Goal: Task Accomplishment & Management: Complete application form

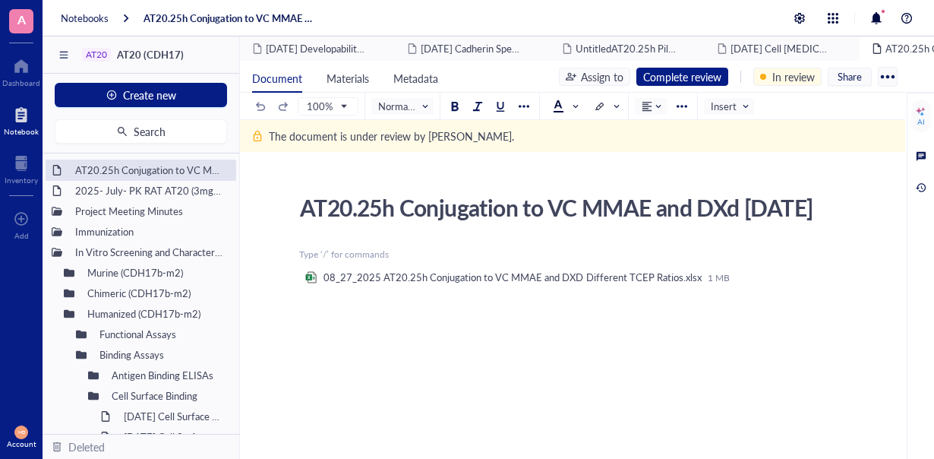
click at [687, 71] on div "Complete review" at bounding box center [682, 76] width 78 height 17
click at [671, 102] on div "Approve" at bounding box center [678, 102] width 39 height 17
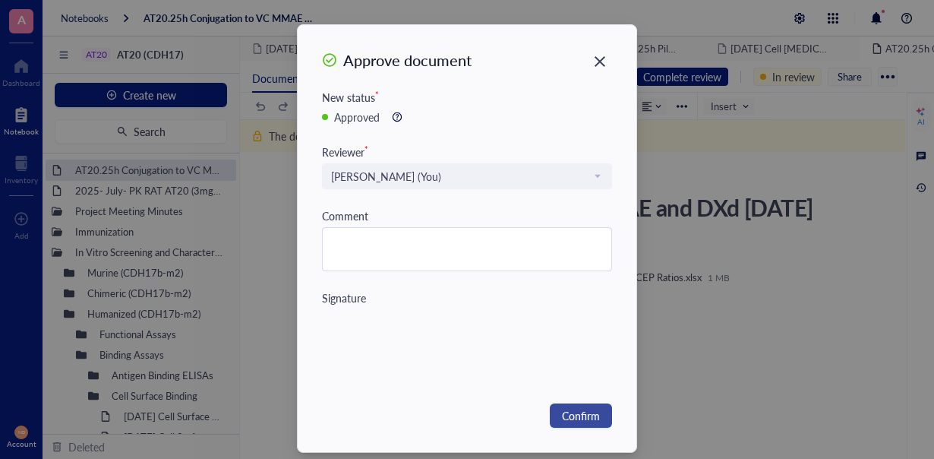
click at [576, 411] on span "Confirm" at bounding box center [581, 415] width 38 height 17
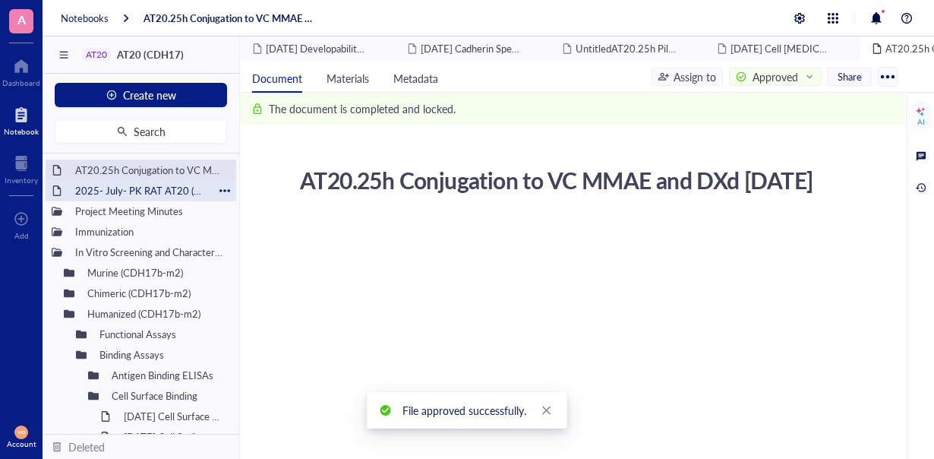
click at [163, 182] on div "2025- July- PK RAT AT20 (3mg/kg; 6mg/kg & 9mg/kg)" at bounding box center [140, 190] width 145 height 21
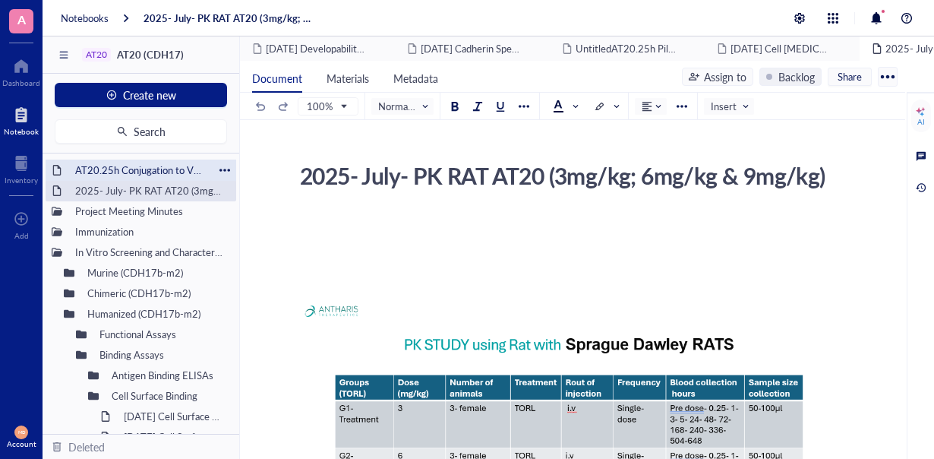
click at [179, 163] on div "AT20.25h Conjugation to VC MMAE and DXd [DATE]" at bounding box center [140, 170] width 145 height 21
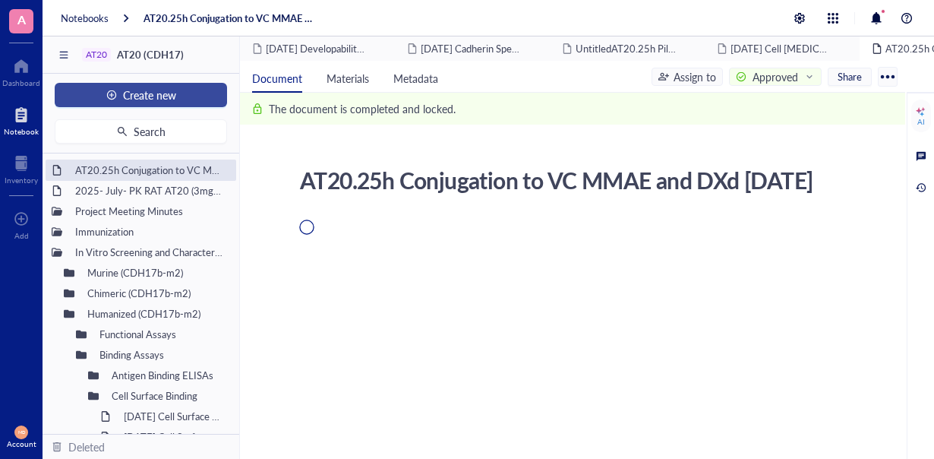
click at [179, 98] on button "Create new" at bounding box center [141, 95] width 172 height 24
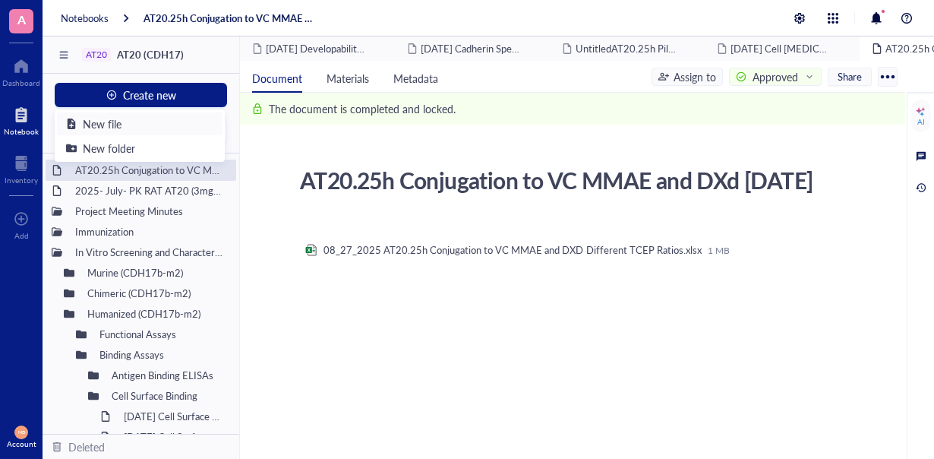
click at [93, 118] on div "New file" at bounding box center [102, 123] width 39 height 17
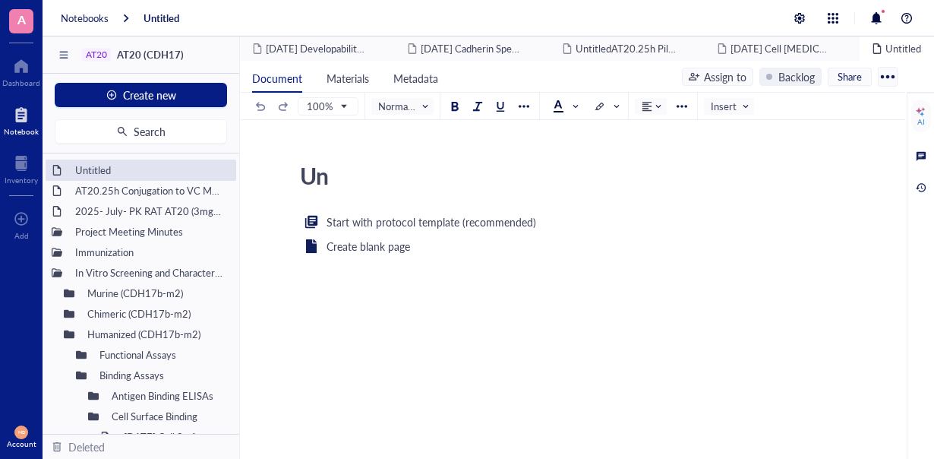
type textarea "U"
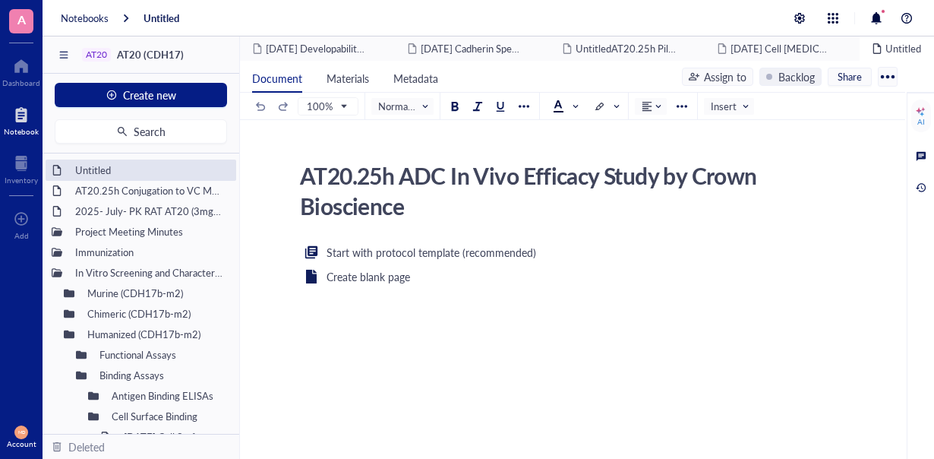
type textarea "AT20.25h ADC In Vivo Efficacy Study by Crown Biosciences"
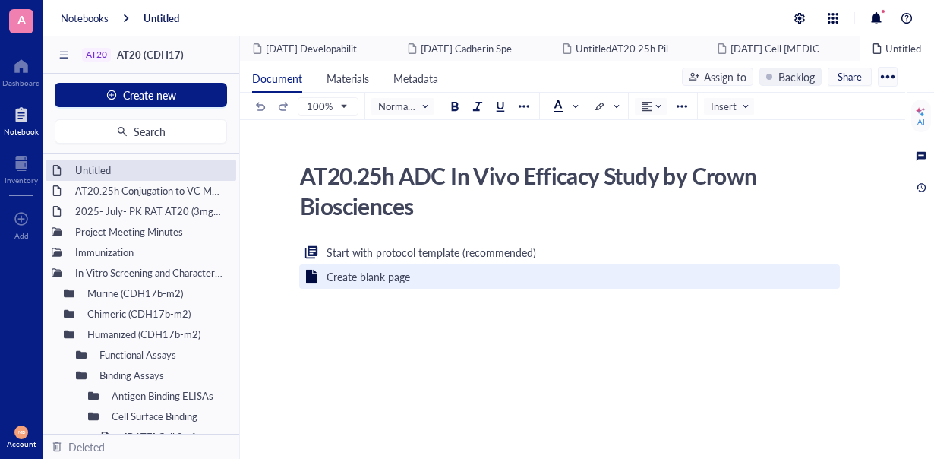
click at [398, 279] on div "Create blank page" at bounding box center [369, 276] width 84 height 17
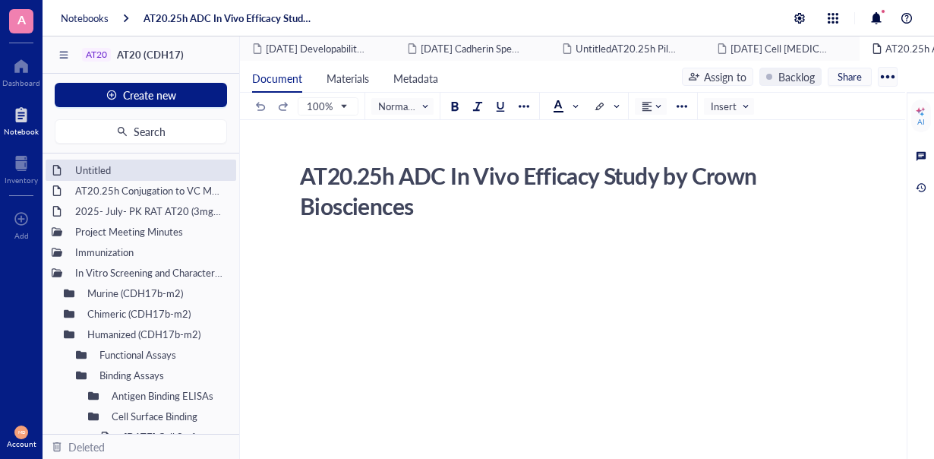
click at [396, 270] on div "﻿" at bounding box center [569, 389] width 541 height 293
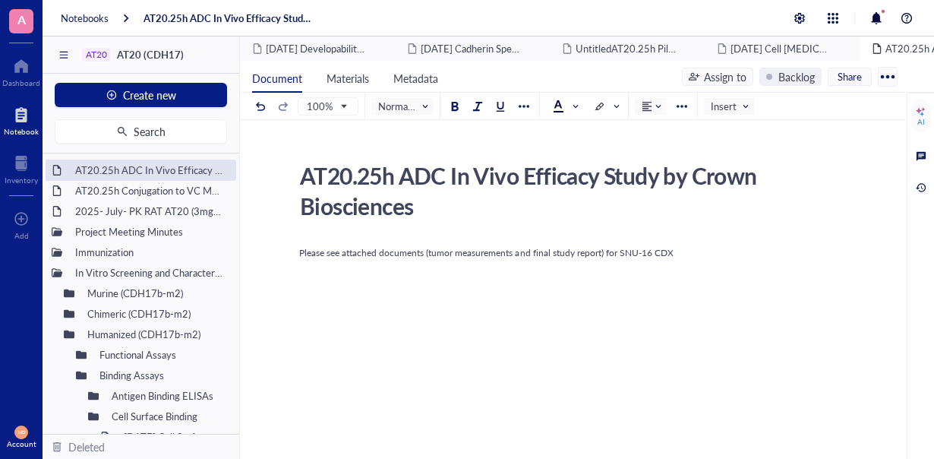
click at [461, 185] on div "AT20.25h ADC In Vivo Efficacy Study by Crown Biosciences" at bounding box center [563, 190] width 541 height 68
drag, startPoint x: 666, startPoint y: 175, endPoint x: 729, endPoint y: 197, distance: 66.5
click at [729, 197] on textarea "AT20.25h ADC In Vivo Efficacy Study by Crown Biosciences" at bounding box center [563, 190] width 539 height 67
click at [683, 172] on textarea "AT20.25h ADC In Vivo Efficacy Study in SNU-16 CRC CDX Model" at bounding box center [563, 190] width 539 height 67
click at [517, 207] on textarea "AT20.25h ADC In Vivo Efficacy Study in a SNU-16 CRC CDX Model" at bounding box center [563, 190] width 539 height 67
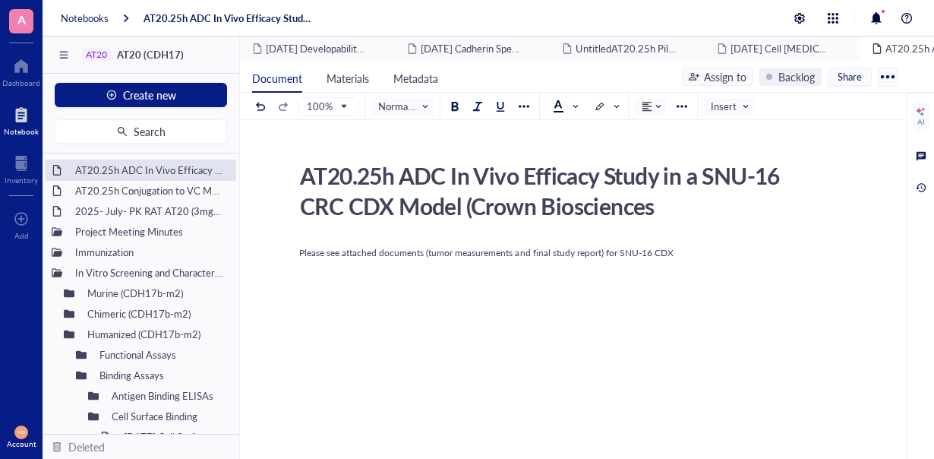
type textarea "AT20.25h ADC In Vivo Efficacy Study in a SNU-16 CRC CDX Model (Crown Bioscience…"
click at [503, 305] on div "Please see attached documents (tumor measurements and final study report) for S…" at bounding box center [569, 389] width 541 height 293
click at [726, 108] on span "Insert" at bounding box center [730, 107] width 39 height 14
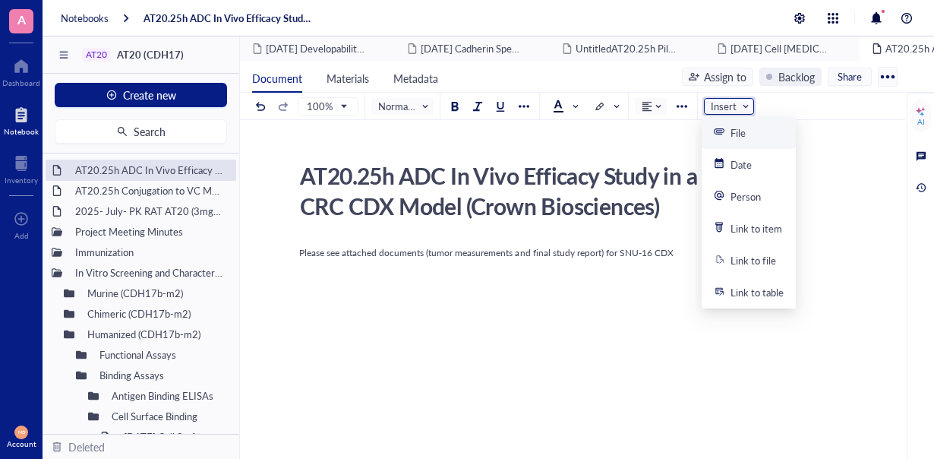
click at [735, 141] on div "File" at bounding box center [749, 133] width 94 height 32
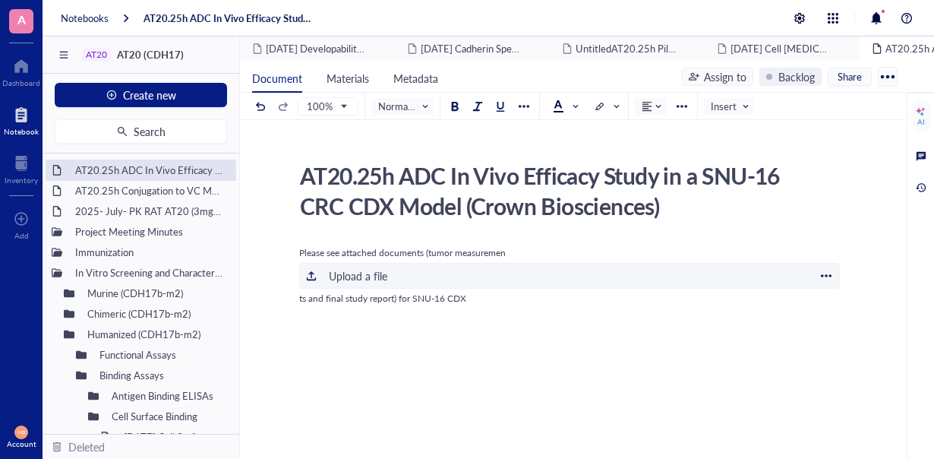
click at [360, 272] on div "Upload a file" at bounding box center [358, 275] width 58 height 17
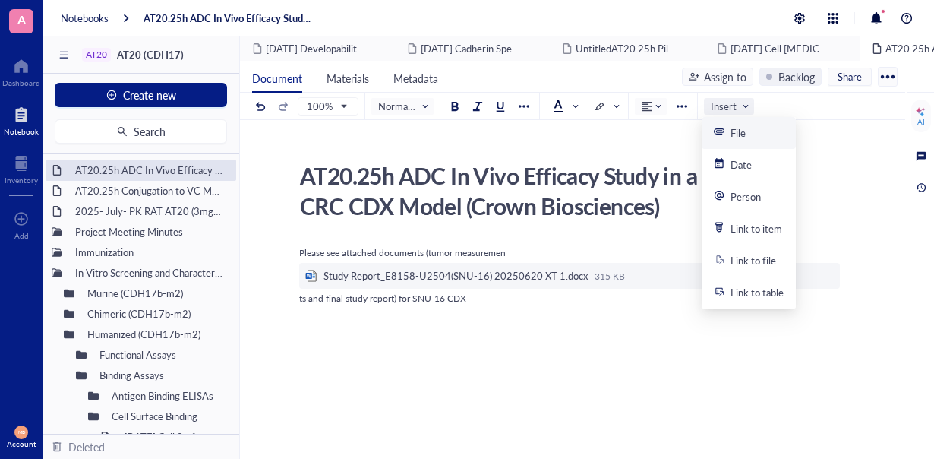
click at [726, 107] on span "Insert" at bounding box center [730, 107] width 39 height 14
click at [728, 129] on div "File" at bounding box center [730, 133] width 32 height 14
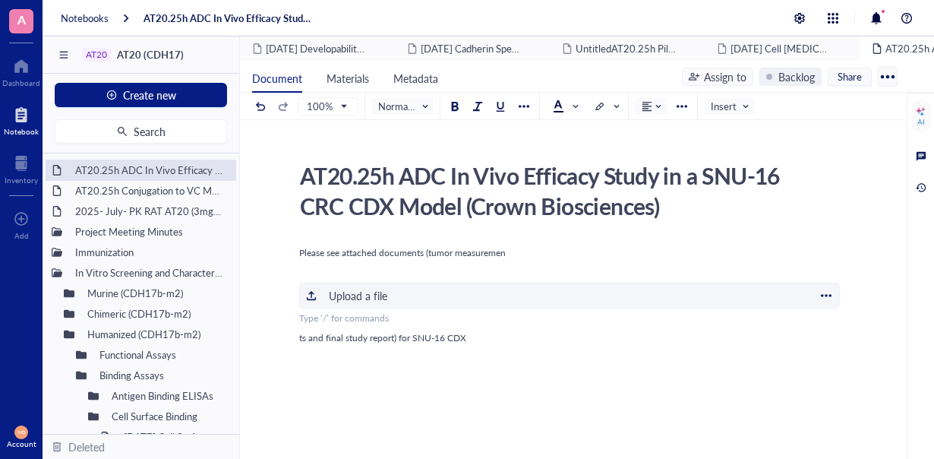
click at [360, 296] on div "Upload a file" at bounding box center [358, 295] width 58 height 17
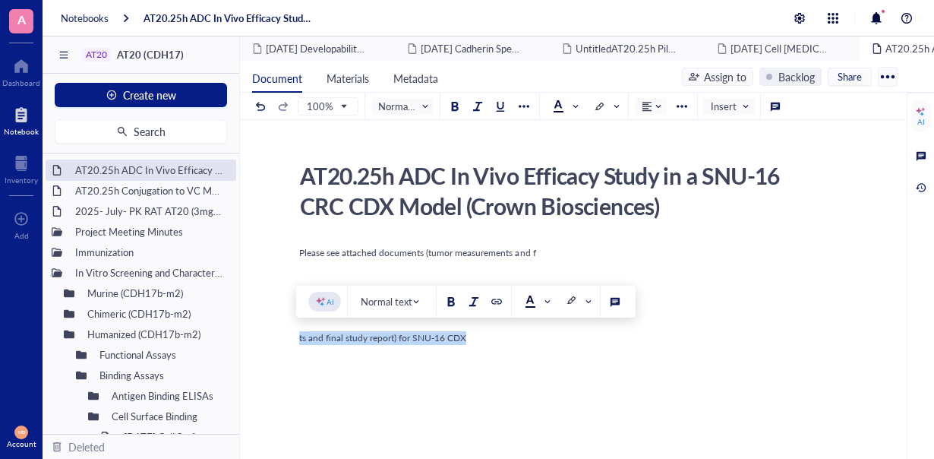
drag, startPoint x: 479, startPoint y: 341, endPoint x: 280, endPoint y: 352, distance: 198.5
click at [280, 352] on div "AT20.25h ADC In Vivo Efficacy Study in a SNU-16 CRC CDX Model (Crown Bioscience…" at bounding box center [569, 388] width 659 height 465
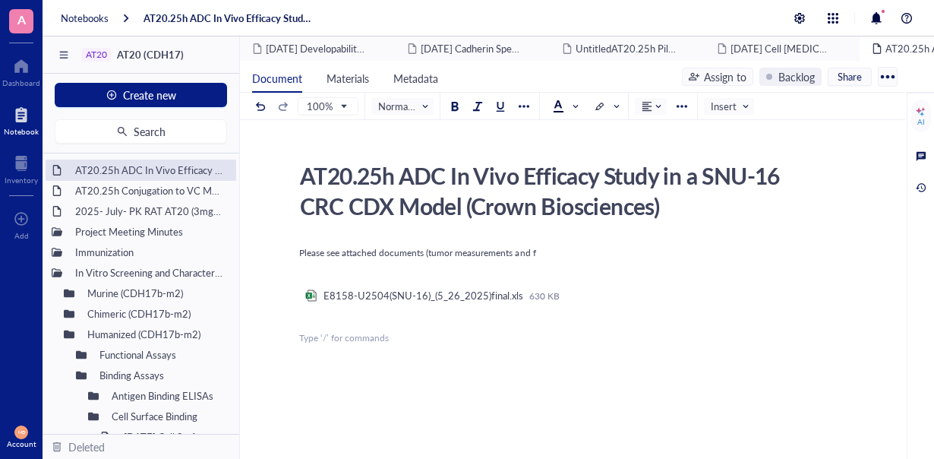
click at [547, 261] on div "Please see attached documents (tumor measurements and f ﻿ ﻿ E8158-U2504(SNU-16)…" at bounding box center [569, 432] width 541 height 378
click at [548, 250] on div "Please see attached documents (tumor measurements and f" at bounding box center [569, 253] width 541 height 14
click at [541, 252] on span "Please see attached documents (tumor measurements and fts and final study repor…" at bounding box center [501, 252] width 404 height 13
click at [566, 250] on span "Please see attached documents (tumor measurements and fts and final study repor…" at bounding box center [501, 252] width 404 height 13
click at [711, 248] on div "Please see attached documents (tumor measurements and final study report) for S…" at bounding box center [569, 253] width 541 height 14
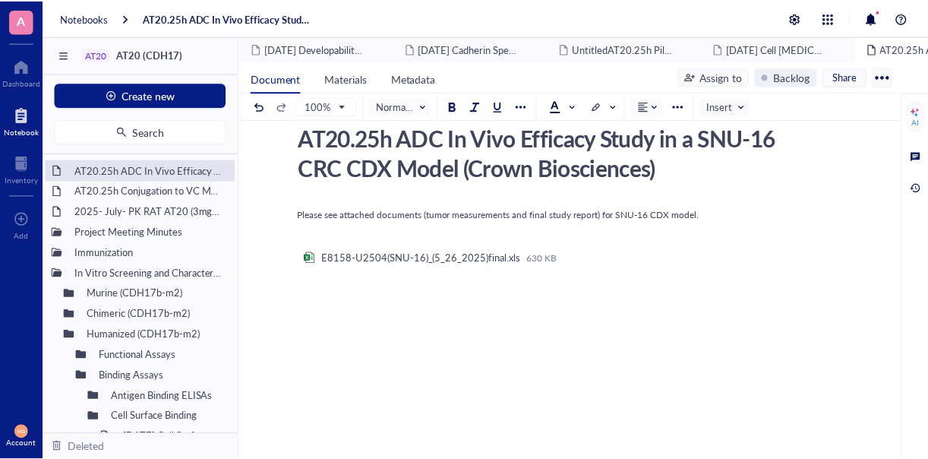
scroll to position [36, 0]
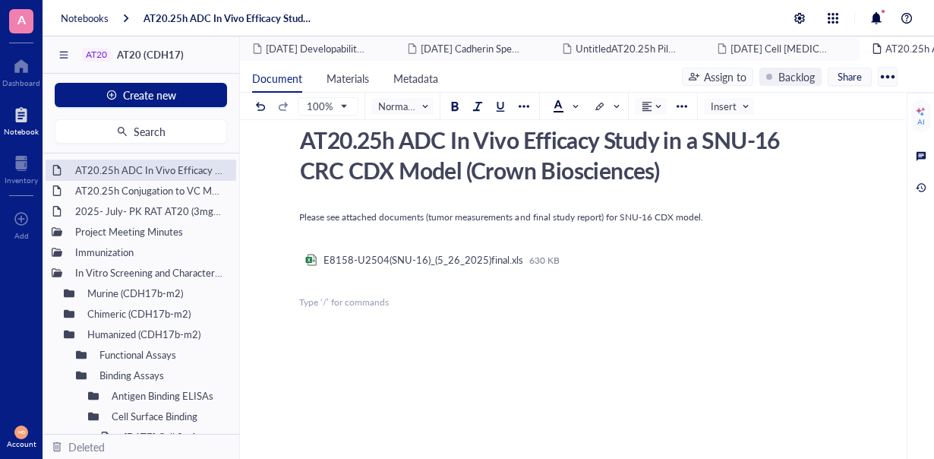
click at [346, 302] on div "﻿ Type ‘/’ for commands" at bounding box center [569, 302] width 541 height 14
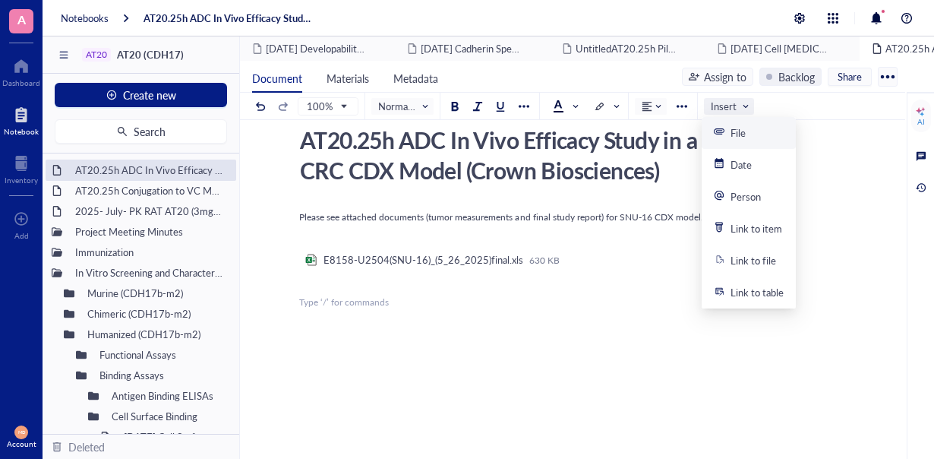
click at [738, 107] on span "Insert" at bounding box center [730, 107] width 39 height 14
click at [734, 144] on div "File" at bounding box center [749, 133] width 94 height 32
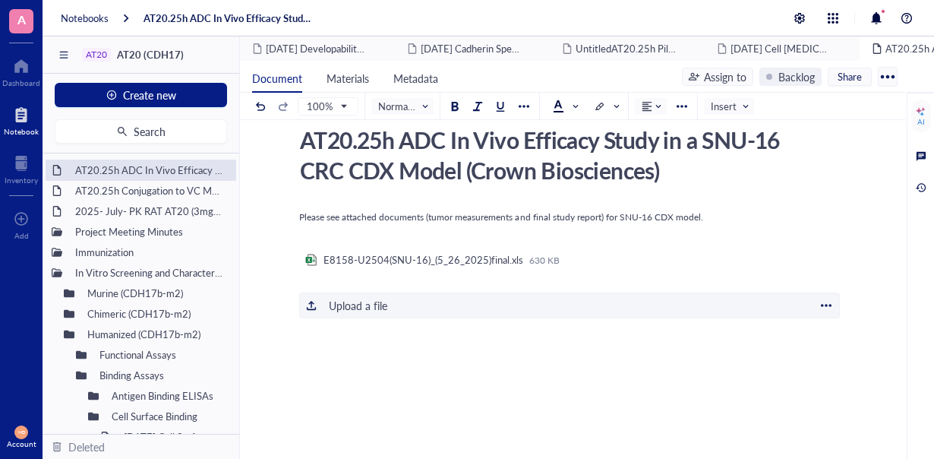
click at [355, 302] on div "Upload a file" at bounding box center [358, 305] width 58 height 17
click at [735, 75] on div "Assign to" at bounding box center [725, 76] width 43 height 17
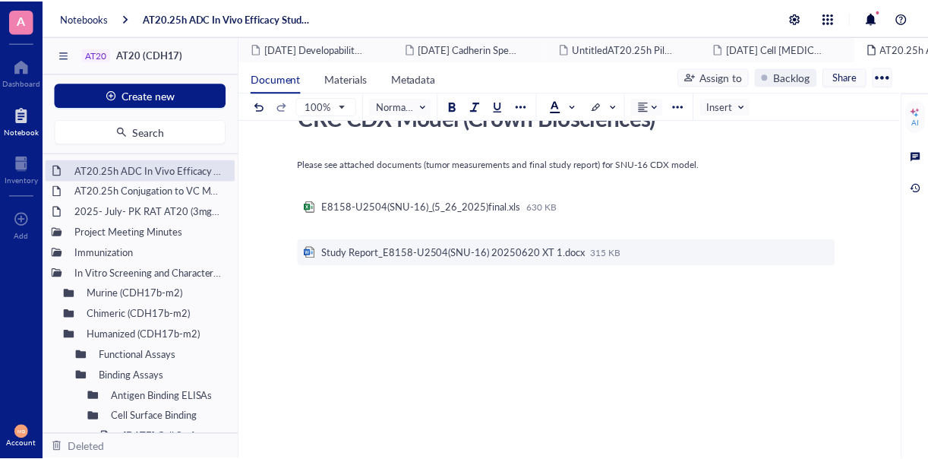
scroll to position [91, 0]
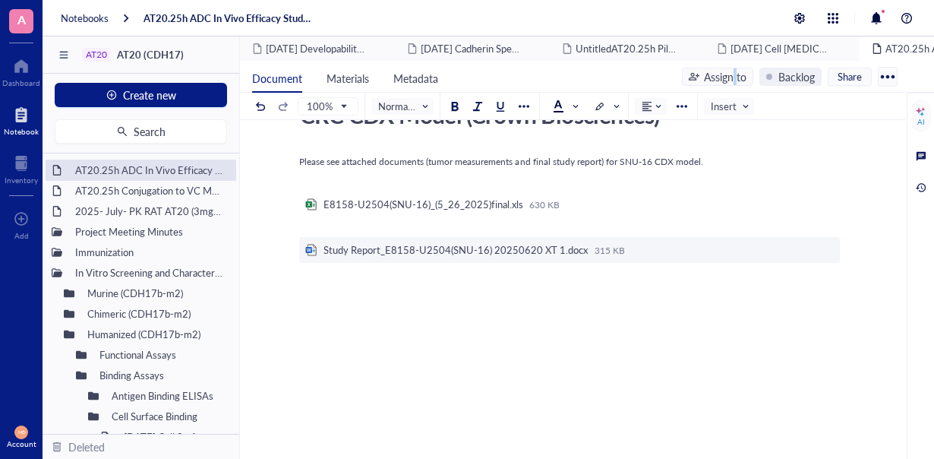
click at [730, 80] on div "Assign to" at bounding box center [725, 76] width 43 height 17
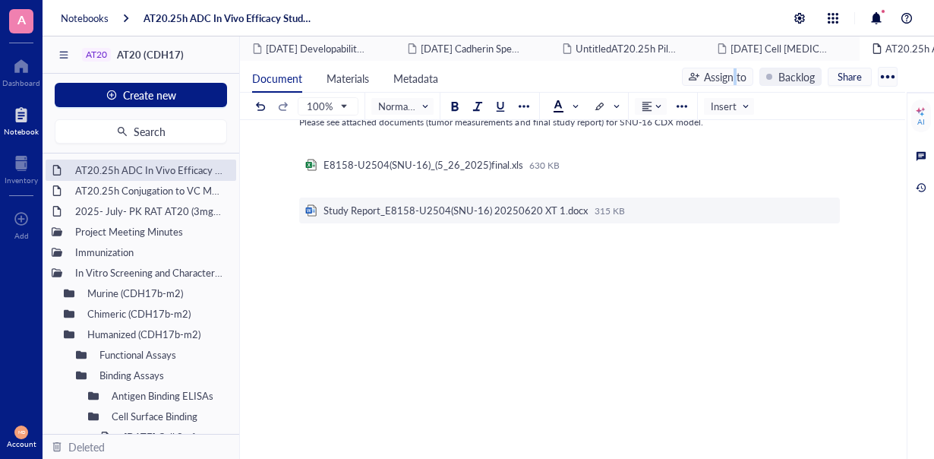
scroll to position [160, 0]
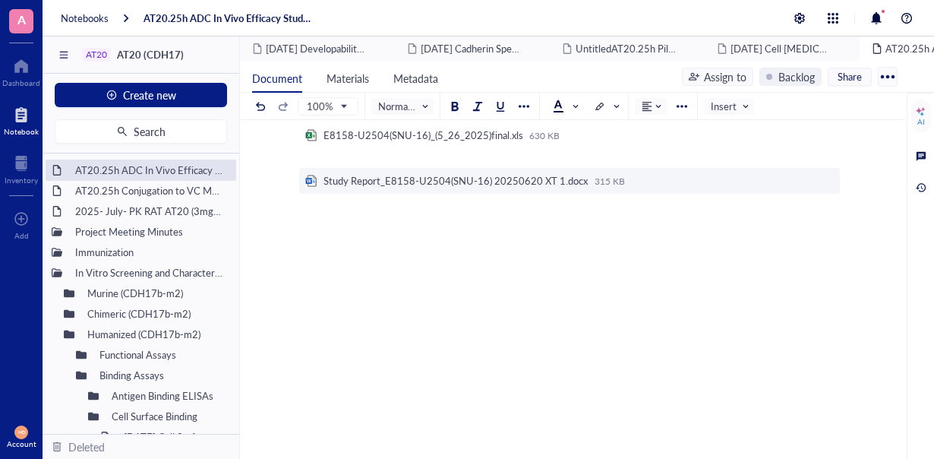
click at [712, 72] on div "Assign to" at bounding box center [725, 76] width 43 height 17
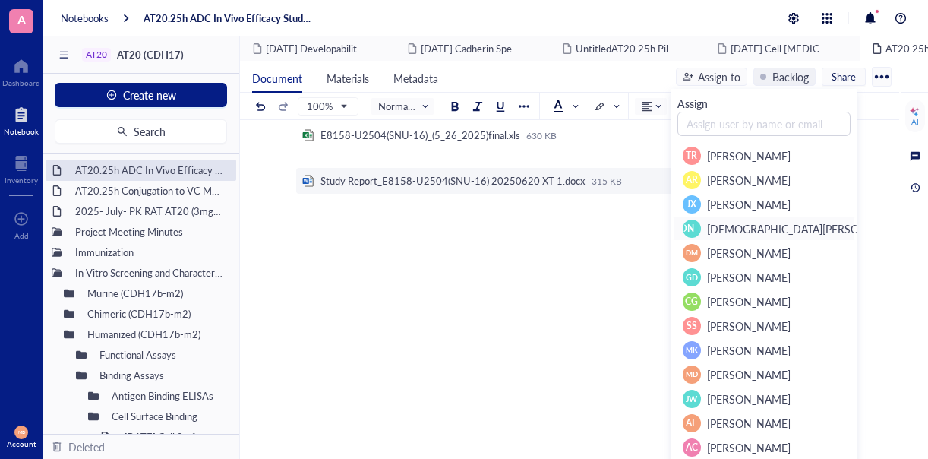
click at [703, 239] on li "JA Jeyashree Ashok" at bounding box center [764, 228] width 182 height 24
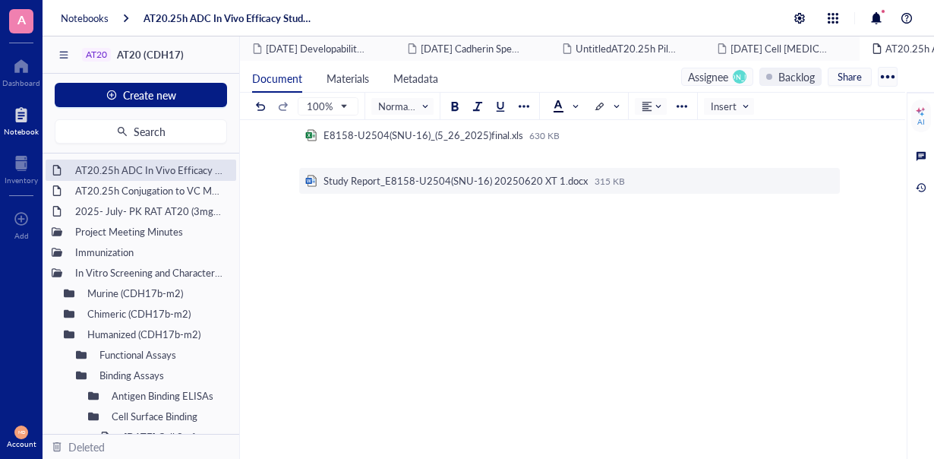
click at [737, 82] on span "[PERSON_NAME]" at bounding box center [740, 77] width 14 height 14
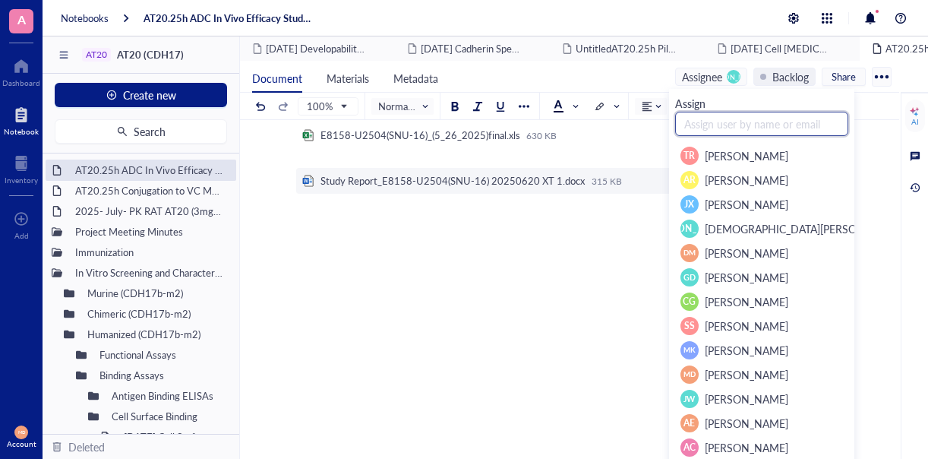
click at [711, 125] on input "text" at bounding box center [761, 124] width 173 height 24
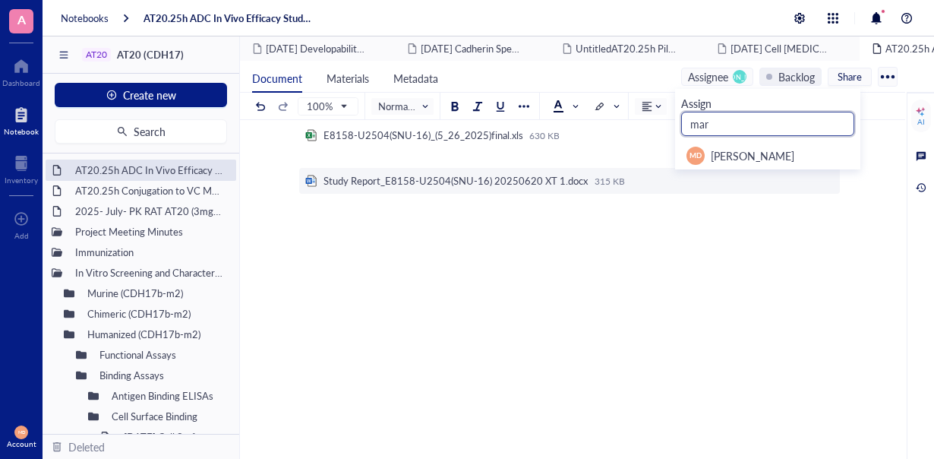
type input "mary@antharistherapeutics.com"
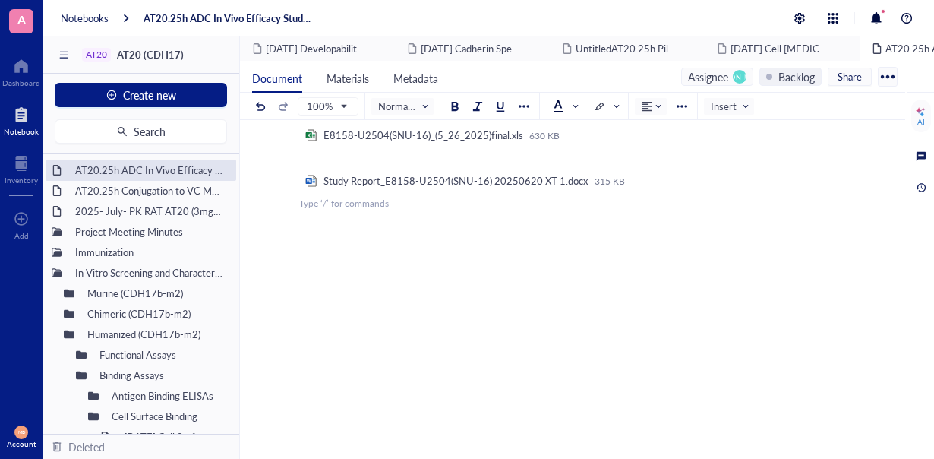
click at [781, 238] on div "Please see attached documents (tumor measurements and final study report) for S…" at bounding box center [569, 285] width 541 height 404
click at [732, 86] on div "Document Materials Metadata Assignee JA Backlog Share" at bounding box center [572, 77] width 665 height 32
click at [733, 77] on span "[PERSON_NAME]" at bounding box center [740, 77] width 14 height 14
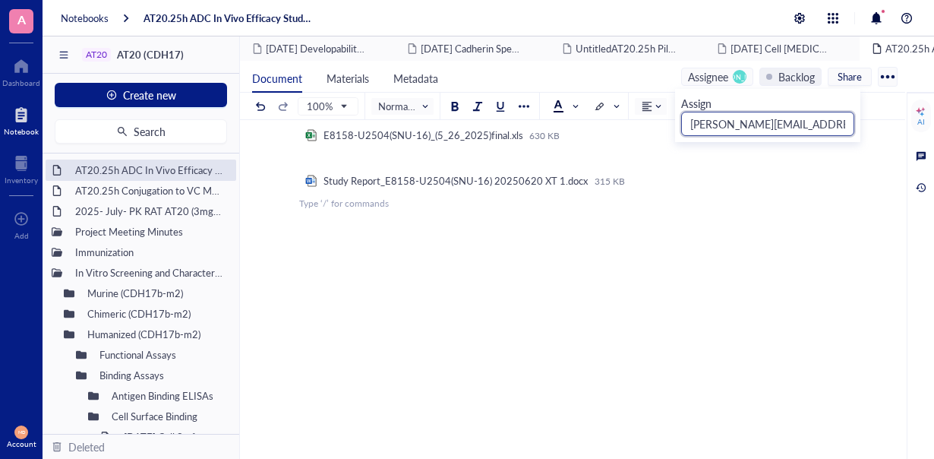
click at [709, 118] on input "mary@antharistherapeutics.com" at bounding box center [767, 124] width 173 height 24
click at [728, 77] on div "Assignee JA" at bounding box center [717, 77] width 72 height 18
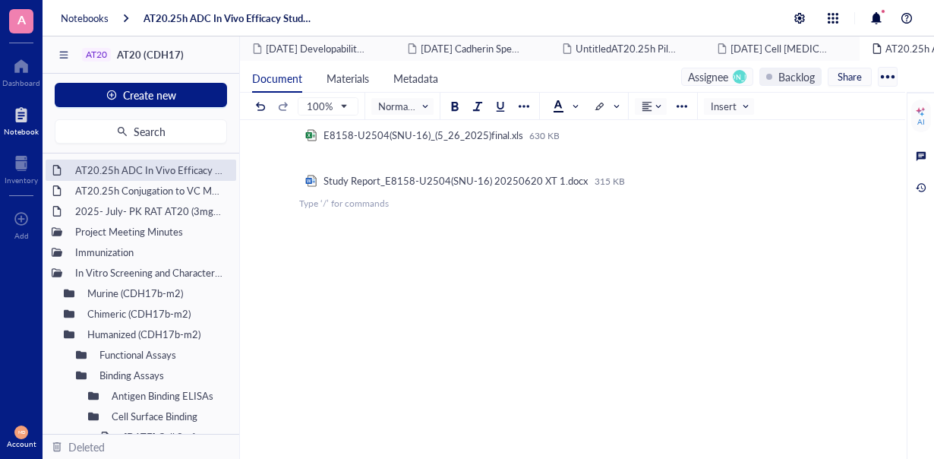
click at [733, 75] on span "[PERSON_NAME]" at bounding box center [740, 77] width 14 height 14
click at [735, 72] on span "[PERSON_NAME]" at bounding box center [739, 76] width 55 height 8
click at [716, 70] on div "Assignee" at bounding box center [708, 76] width 40 height 17
click at [718, 74] on div "Assignee" at bounding box center [708, 76] width 40 height 17
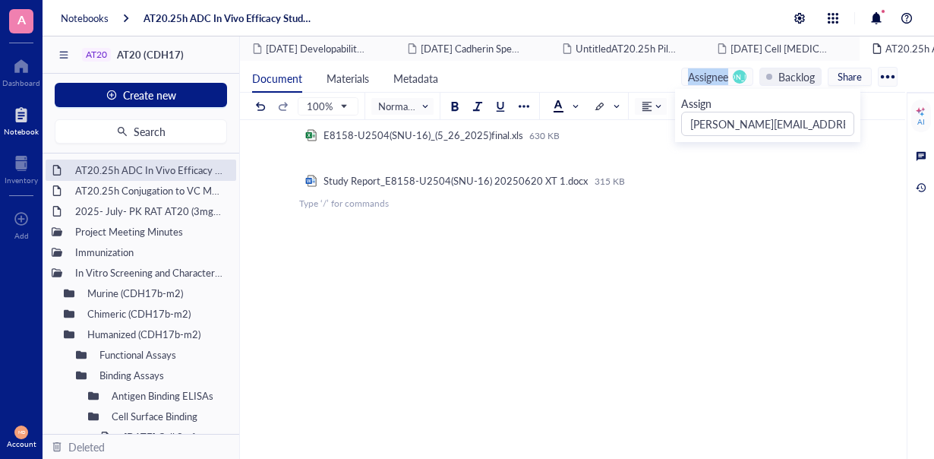
click at [718, 74] on div "Assignee" at bounding box center [708, 76] width 40 height 17
drag, startPoint x: 740, startPoint y: 123, endPoint x: 750, endPoint y: 122, distance: 9.9
click at [740, 123] on input "mary@antharistherapeutics.com" at bounding box center [767, 124] width 173 height 24
click at [787, 82] on div "Backlog" at bounding box center [797, 76] width 36 height 17
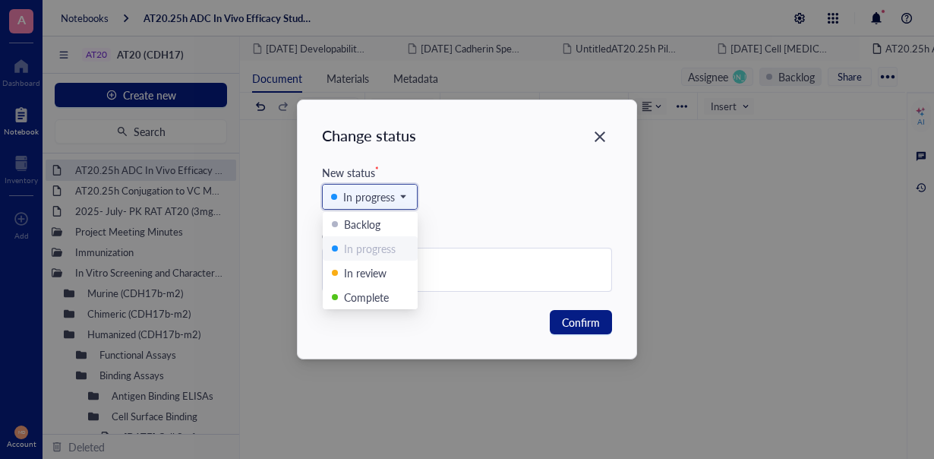
click at [366, 206] on input "search" at bounding box center [363, 196] width 64 height 23
click at [358, 291] on div "Complete" at bounding box center [366, 297] width 45 height 17
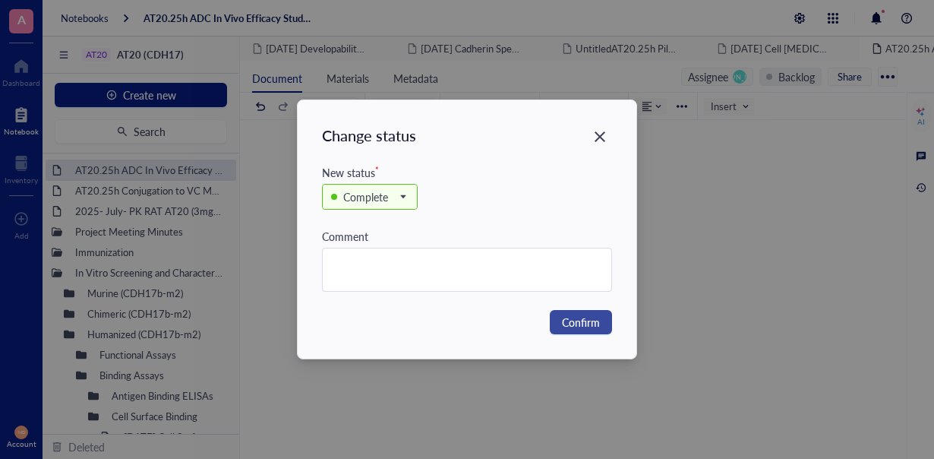
click at [577, 318] on span "Confirm" at bounding box center [581, 322] width 38 height 17
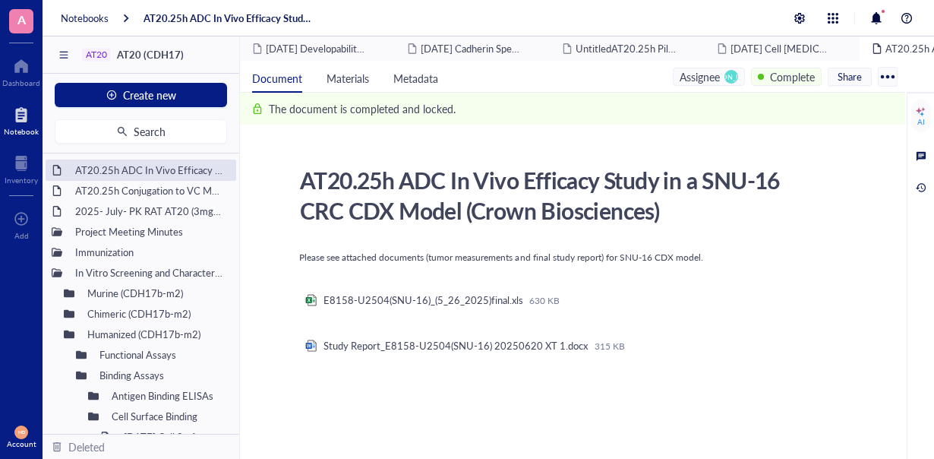
click at [709, 71] on div "Assignee" at bounding box center [700, 76] width 40 height 17
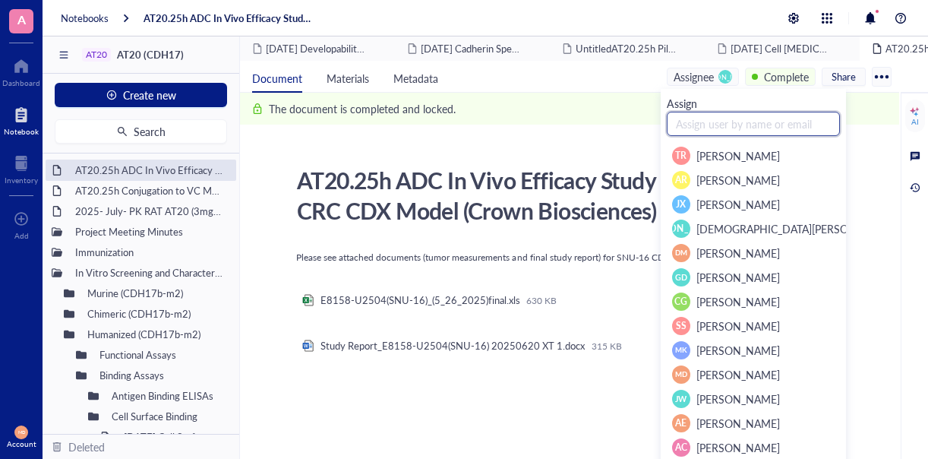
click at [713, 118] on input "text" at bounding box center [753, 124] width 173 height 24
type input "mary@antharistherapeutics.com"
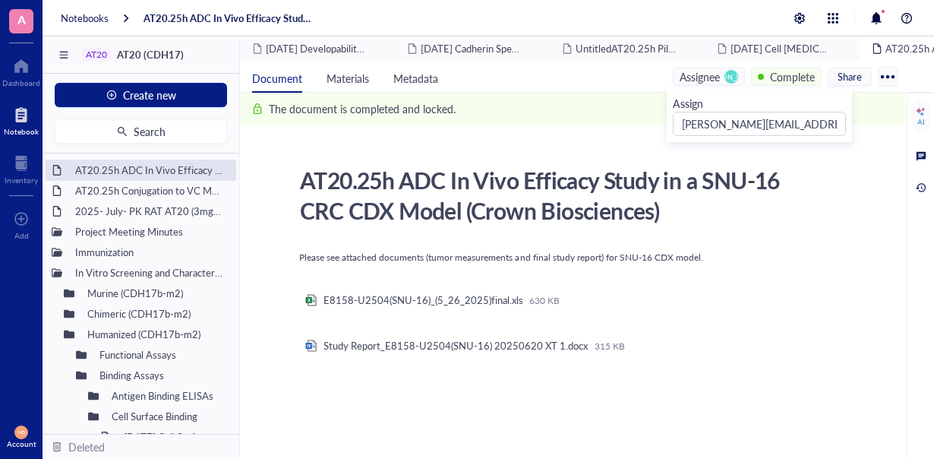
click at [728, 73] on span "[PERSON_NAME]" at bounding box center [730, 76] width 55 height 8
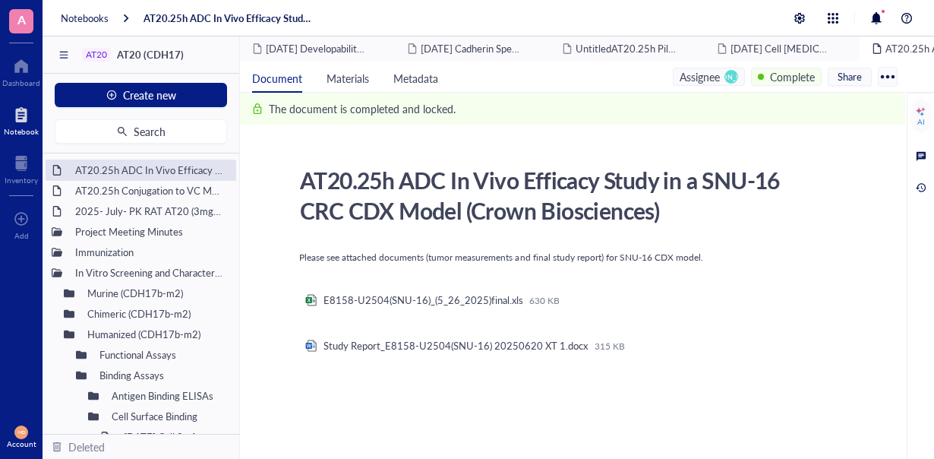
click at [728, 72] on span "[PERSON_NAME]" at bounding box center [730, 76] width 55 height 8
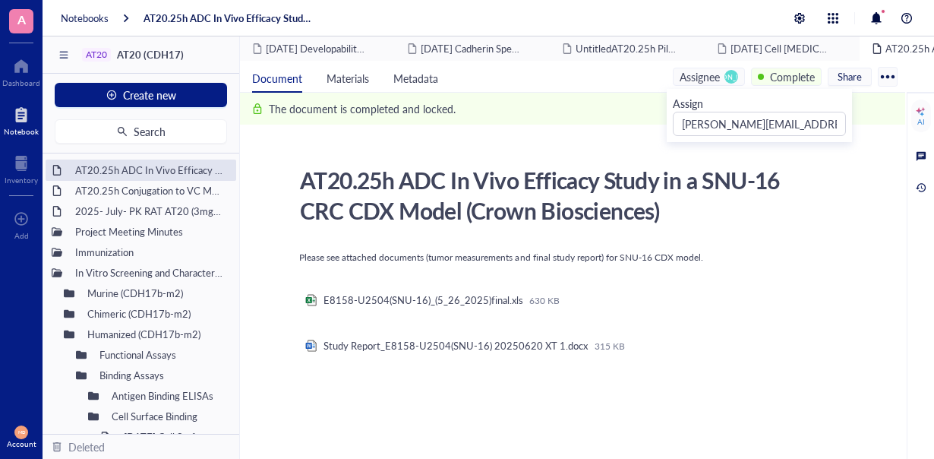
click at [711, 71] on div "Assignee" at bounding box center [700, 76] width 40 height 17
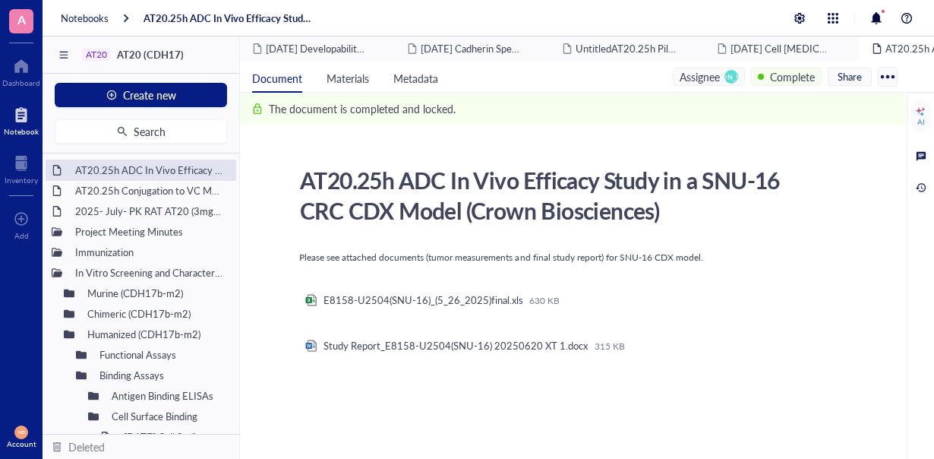
click at [711, 71] on div "Assignee" at bounding box center [700, 76] width 40 height 17
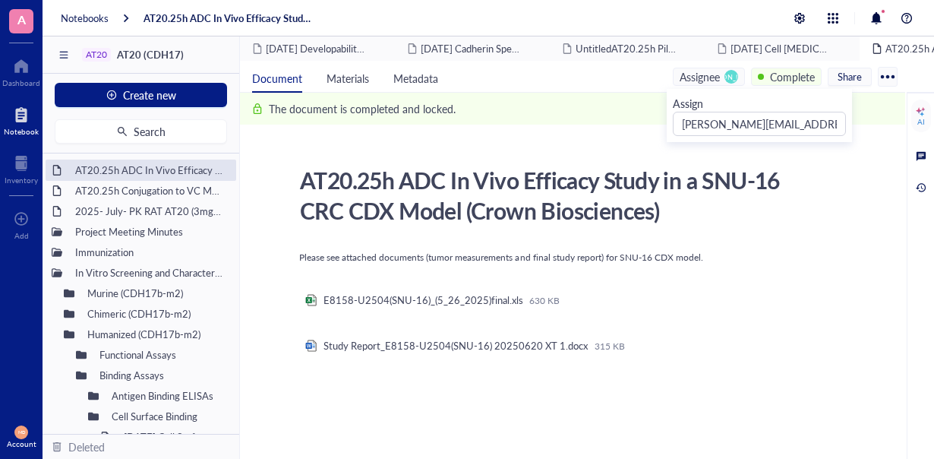
click at [725, 74] on span "[PERSON_NAME]" at bounding box center [732, 77] width 14 height 14
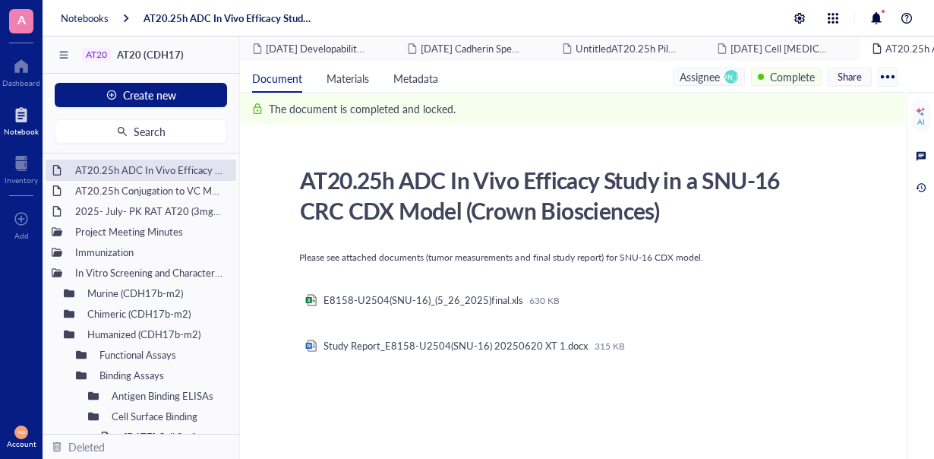
click at [776, 415] on div "Please see attached documents (tumor measurements and final study report) for S…" at bounding box center [569, 450] width 541 height 404
click at [876, 75] on div at bounding box center [888, 77] width 24 height 24
click at [732, 75] on span "[PERSON_NAME]" at bounding box center [732, 77] width 14 height 14
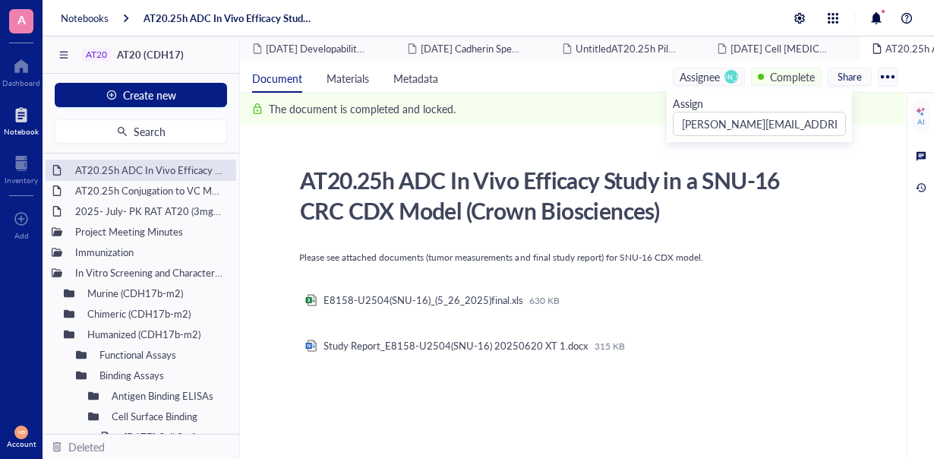
click at [728, 75] on span "[PERSON_NAME]" at bounding box center [730, 76] width 55 height 8
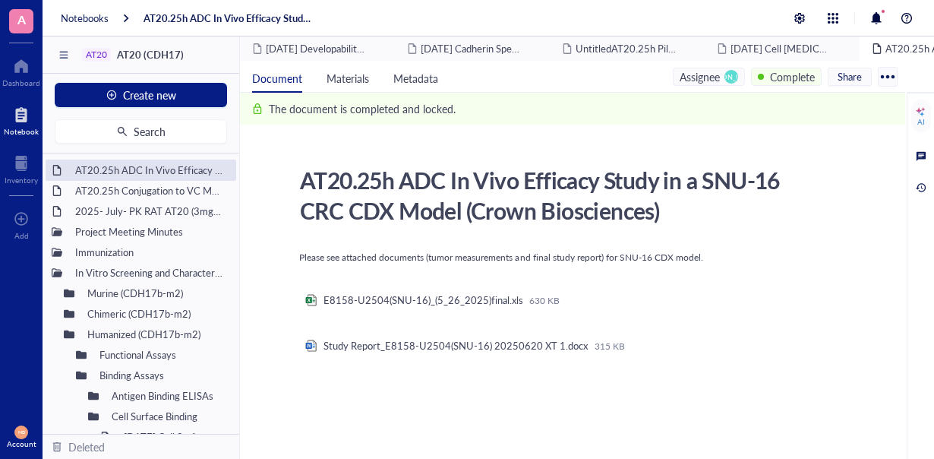
click at [728, 75] on span "[PERSON_NAME]" at bounding box center [730, 76] width 55 height 8
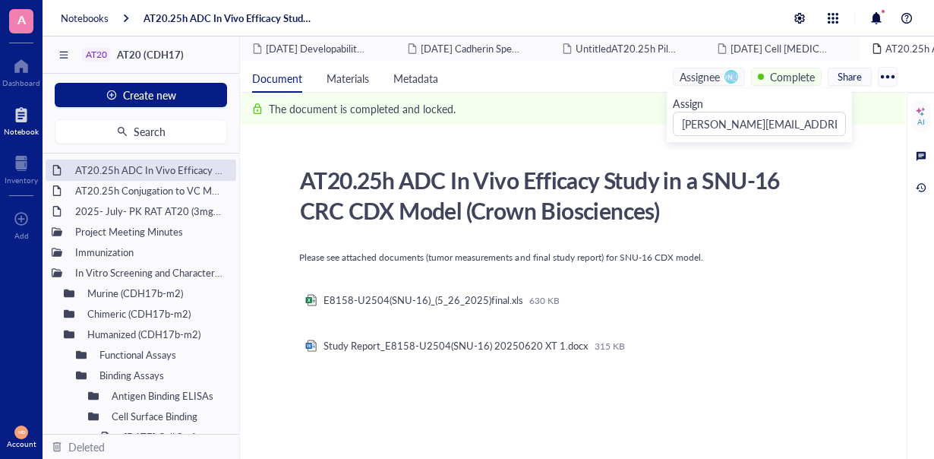
click at [728, 75] on span "[PERSON_NAME]" at bounding box center [730, 76] width 55 height 8
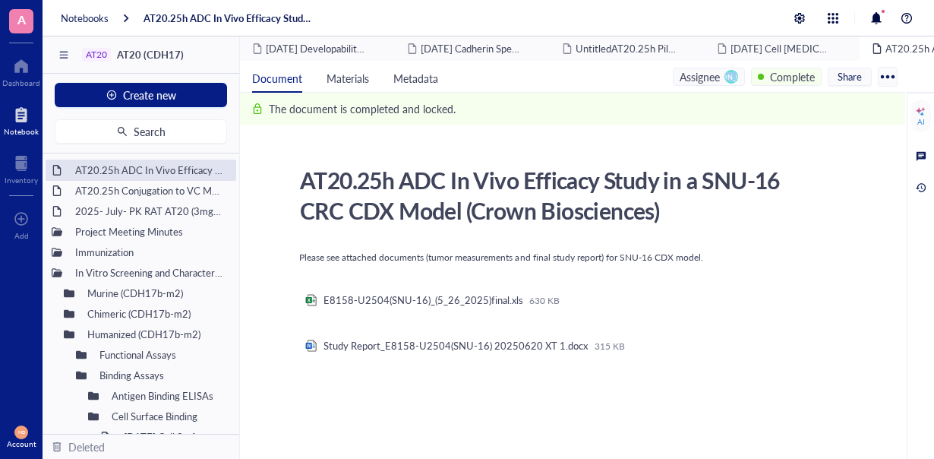
click at [728, 75] on span "[PERSON_NAME]" at bounding box center [730, 76] width 55 height 8
drag, startPoint x: 728, startPoint y: 75, endPoint x: 515, endPoint y: 175, distance: 235.1
click at [515, 175] on div "AT20.25h ADC In Vivo Efficacy Study in a SNU-16 CRC CDX Model (Crown Bioscience…" at bounding box center [563, 195] width 541 height 68
click at [794, 76] on div "Complete" at bounding box center [792, 76] width 45 height 17
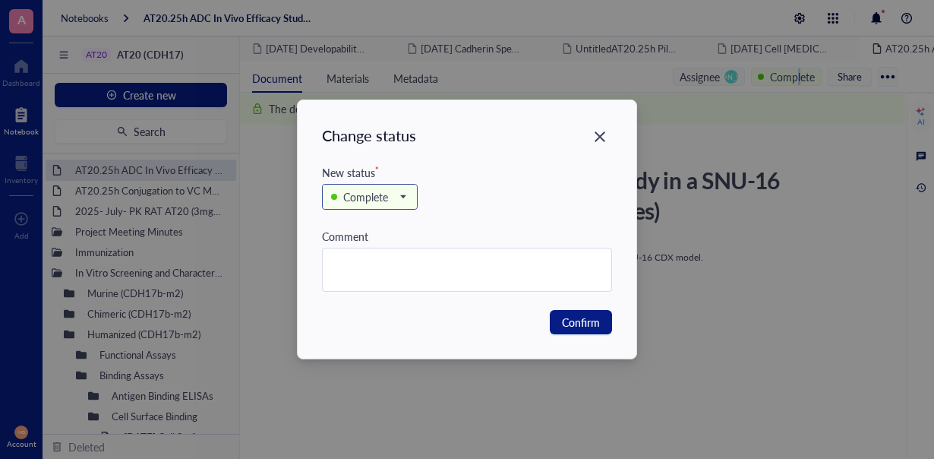
click at [395, 188] on span at bounding box center [369, 196] width 77 height 23
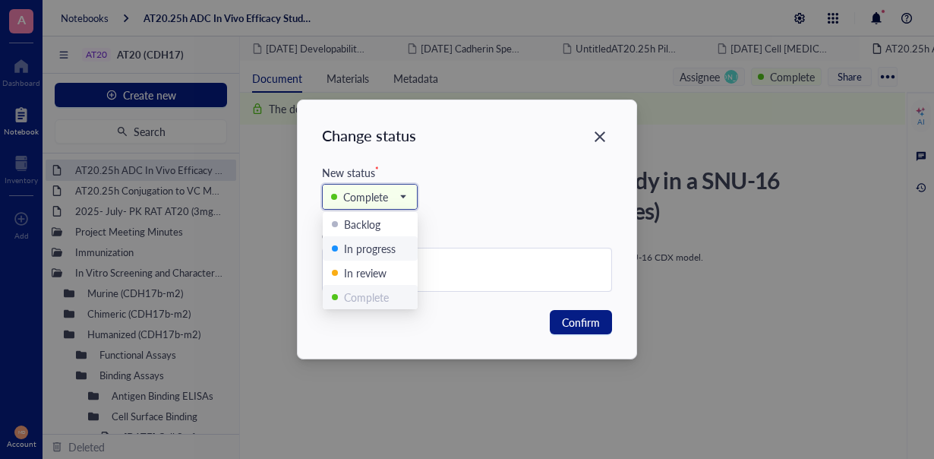
click at [383, 245] on div "In progress" at bounding box center [370, 248] width 52 height 17
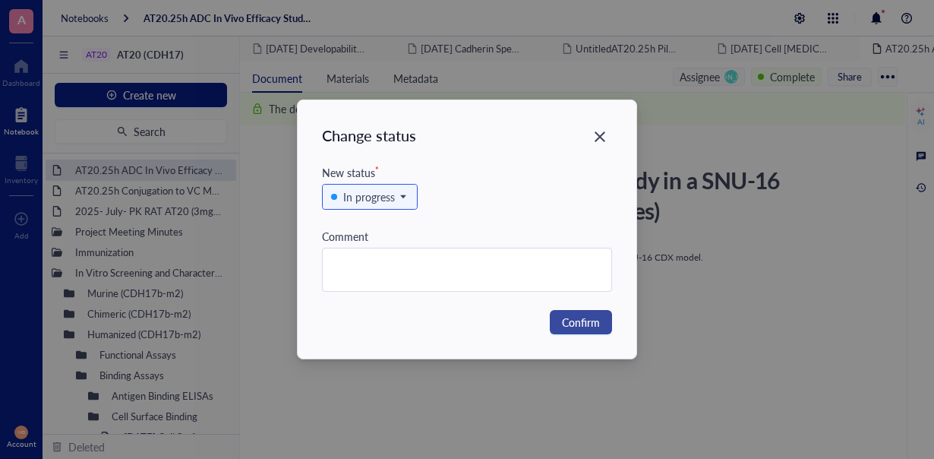
click at [568, 317] on span "Confirm" at bounding box center [581, 322] width 38 height 17
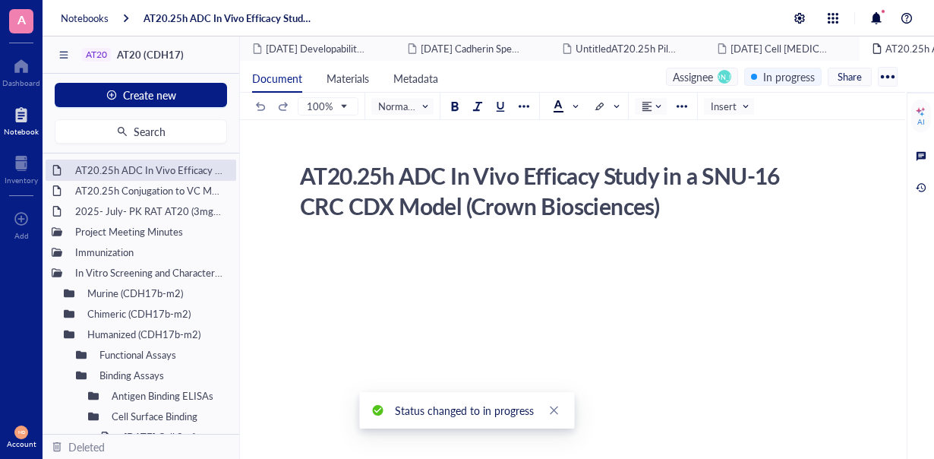
click at [709, 74] on div "Assignee JA" at bounding box center [702, 77] width 72 height 18
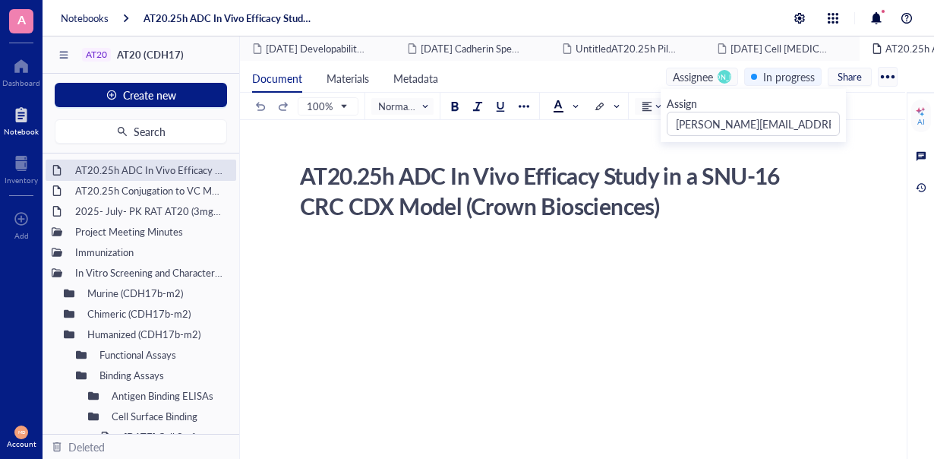
click at [720, 74] on span "[PERSON_NAME]" at bounding box center [724, 76] width 55 height 8
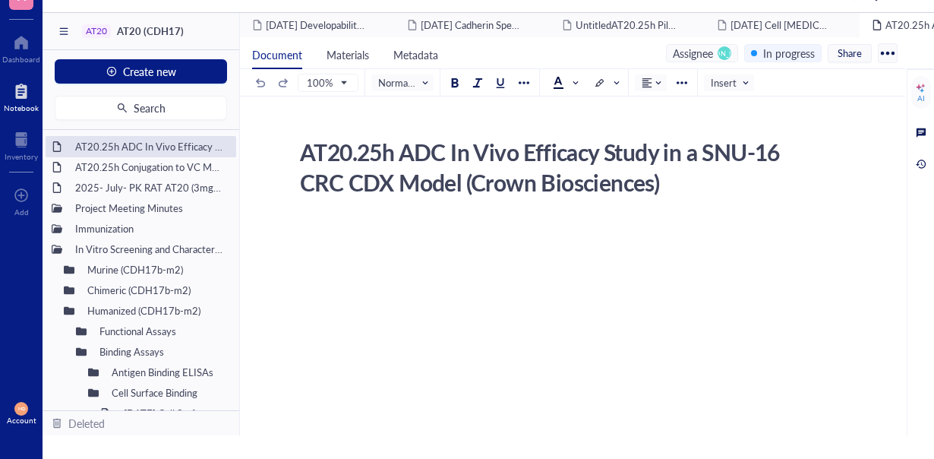
drag, startPoint x: 720, startPoint y: 74, endPoint x: 618, endPoint y: 277, distance: 227.6
click at [618, 277] on div at bounding box center [569, 365] width 541 height 290
click at [724, 54] on span "[PERSON_NAME]" at bounding box center [724, 53] width 55 height 8
click at [722, 51] on span "[PERSON_NAME]" at bounding box center [724, 53] width 55 height 8
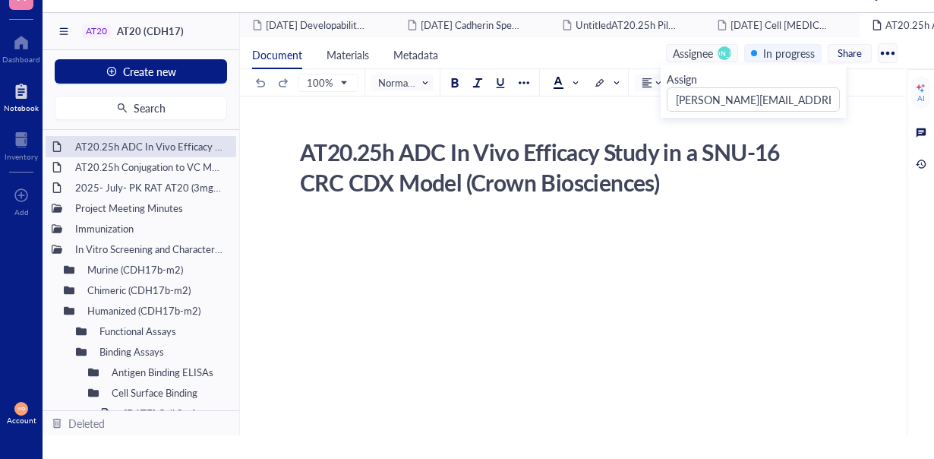
click at [722, 51] on span "[PERSON_NAME]" at bounding box center [724, 53] width 55 height 8
click at [697, 51] on div "Assignee" at bounding box center [693, 53] width 40 height 17
click at [691, 50] on div "Assignee" at bounding box center [693, 53] width 40 height 17
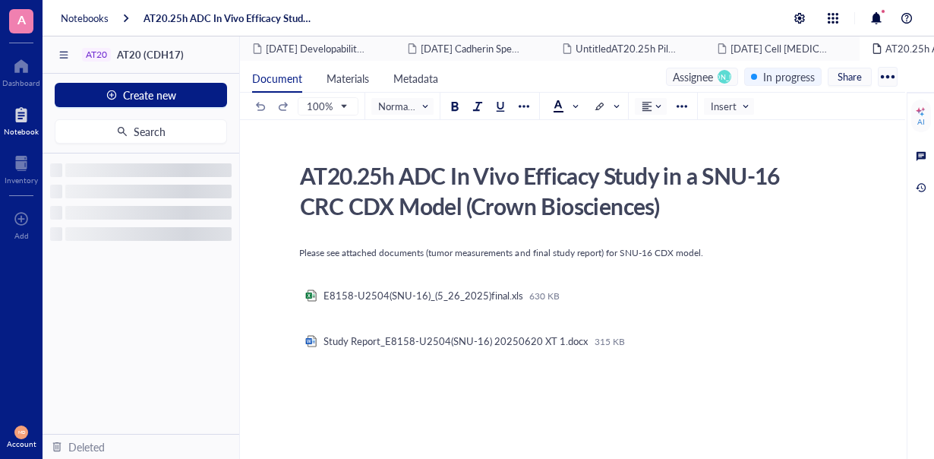
click at [718, 71] on span "[PERSON_NAME]" at bounding box center [725, 77] width 14 height 14
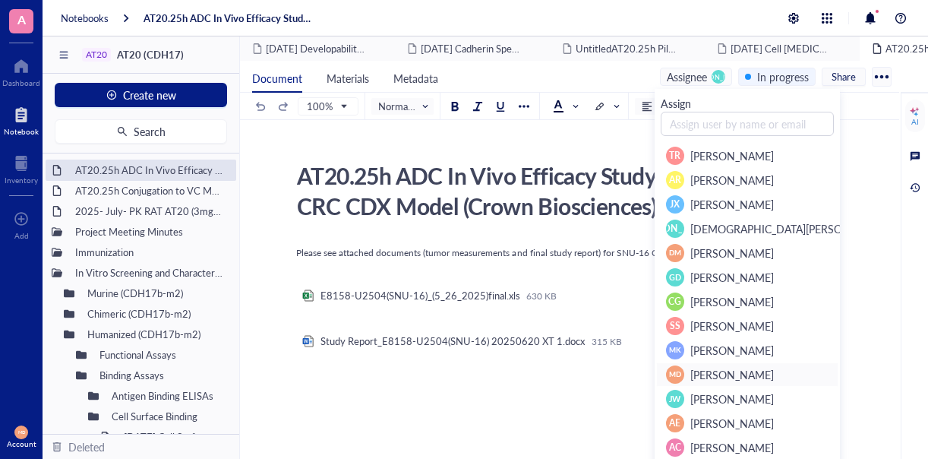
click at [722, 375] on span "[PERSON_NAME]" at bounding box center [732, 374] width 84 height 15
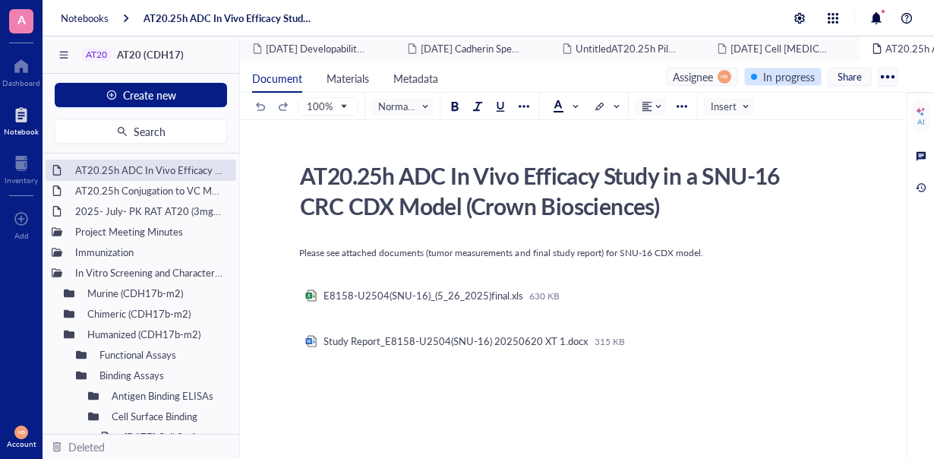
click at [787, 80] on div "In progress" at bounding box center [789, 76] width 52 height 17
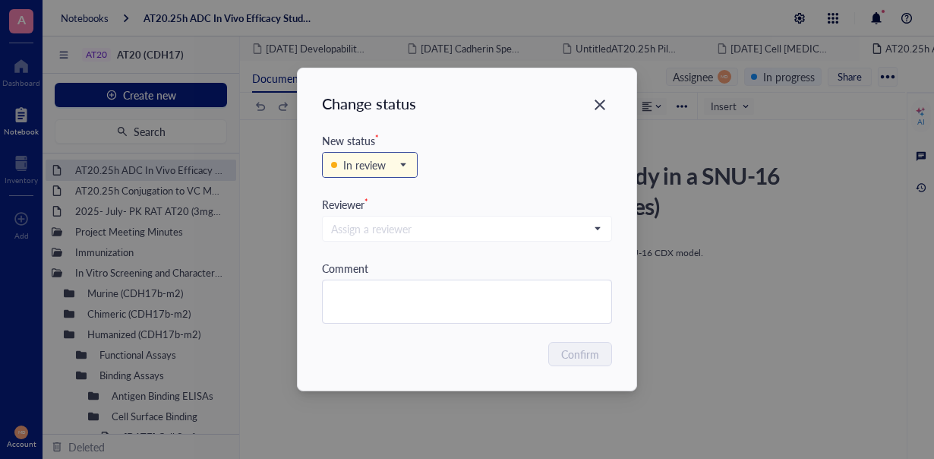
click at [364, 172] on div "In review" at bounding box center [364, 164] width 43 height 17
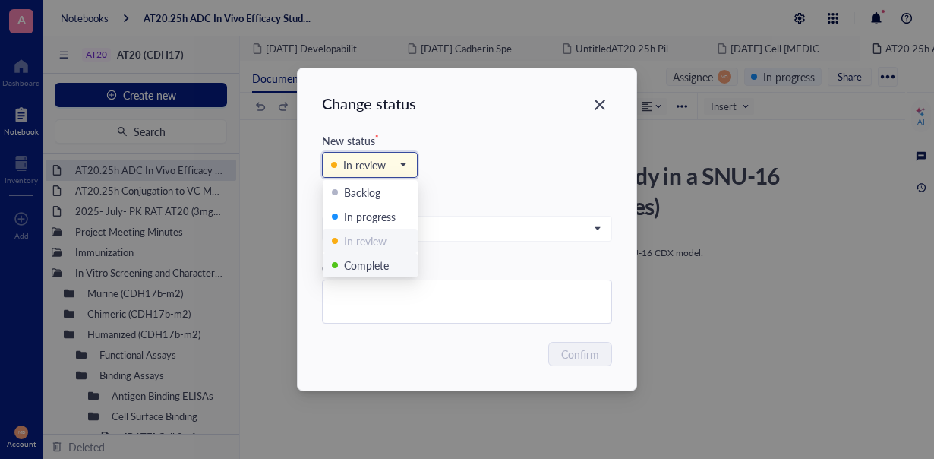
click at [381, 267] on div "Complete" at bounding box center [366, 265] width 45 height 17
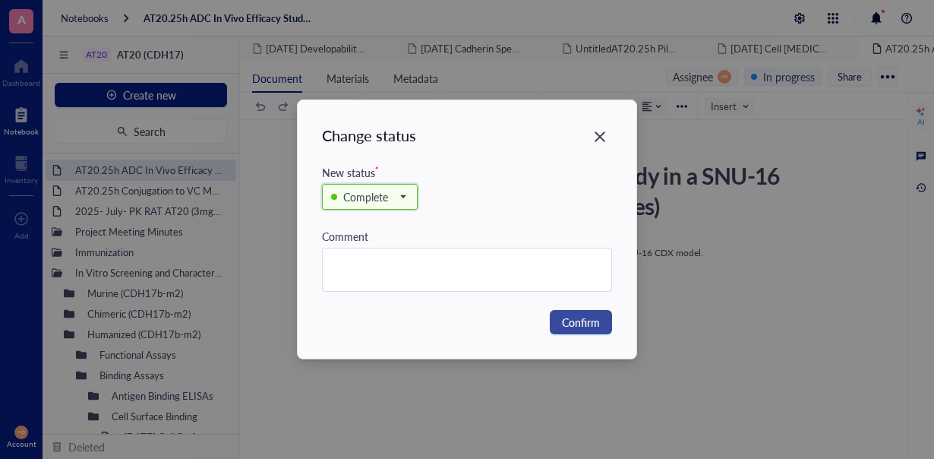
click at [578, 329] on span "Confirm" at bounding box center [581, 322] width 38 height 17
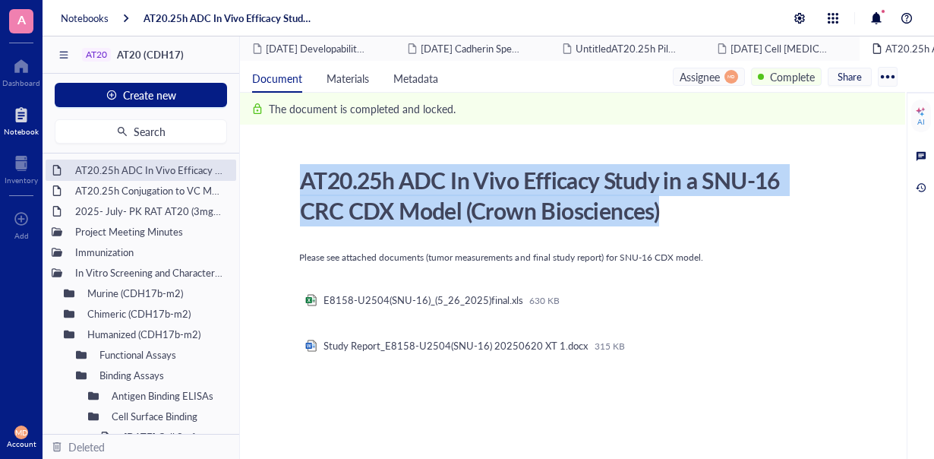
drag, startPoint x: 684, startPoint y: 223, endPoint x: 299, endPoint y: 179, distance: 387.6
click at [299, 179] on div "AT20.25h ADC In Vivo Efficacy Study in a SNU-16 CRC CDX Model (Crown Bioscience…" at bounding box center [563, 195] width 541 height 68
copy div "AT20.25h ADC In Vivo Efficacy Study in a SNU-16 CRC CDX Model (Crown Bioscience…"
click at [181, 90] on button "Create new" at bounding box center [141, 95] width 172 height 24
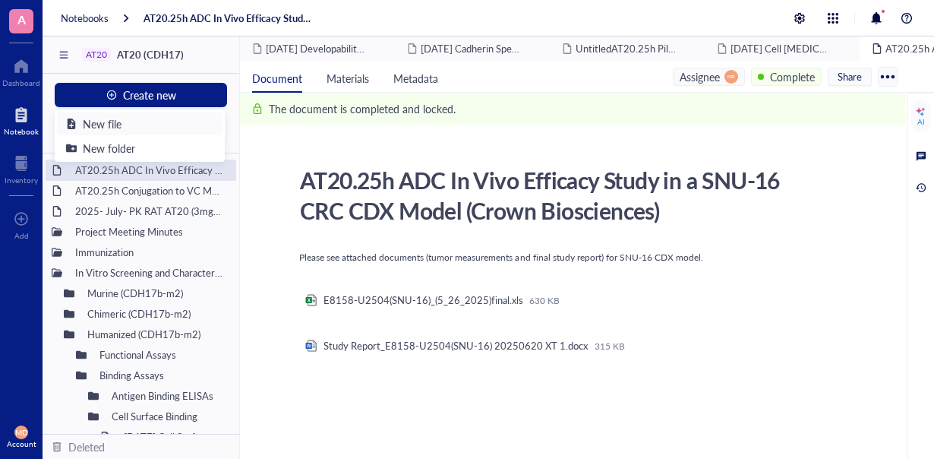
click at [122, 122] on div "New file" at bounding box center [139, 123] width 147 height 17
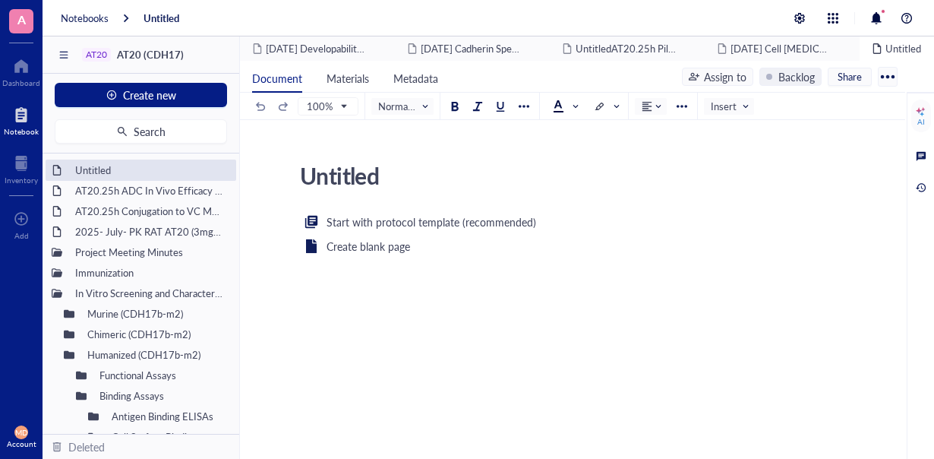
drag, startPoint x: 445, startPoint y: 174, endPoint x: 293, endPoint y: 170, distance: 152.0
click at [294, 170] on textarea "Untitled" at bounding box center [563, 175] width 539 height 36
type textarea "AT20.25h ADC In Vivo Efficacy Study in a SNU-16 CRC CDX Model (Crown Bioscience…"
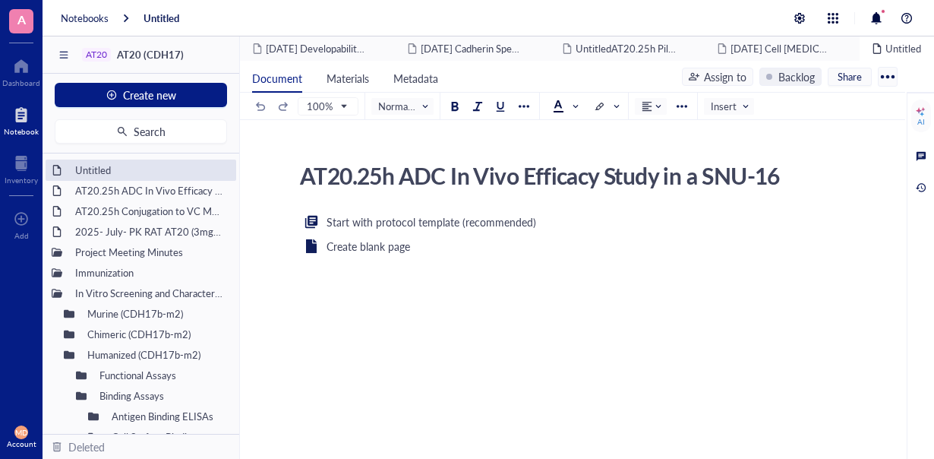
scroll to position [27, 0]
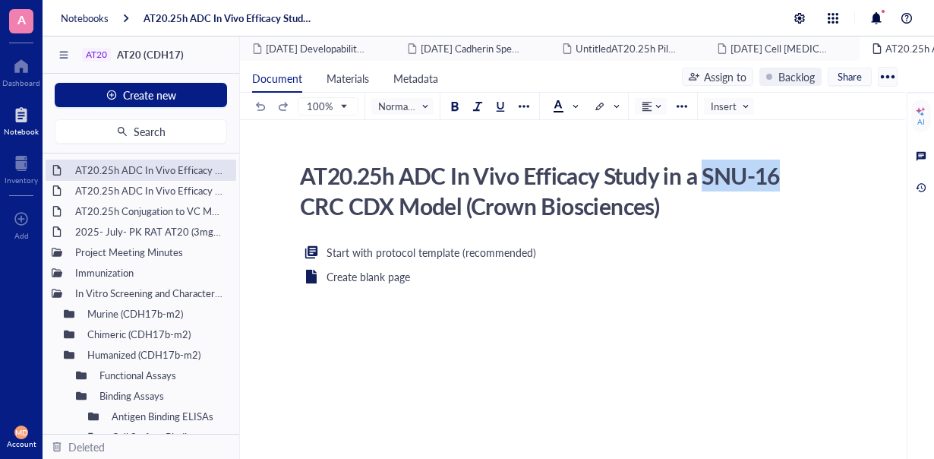
drag, startPoint x: 703, startPoint y: 175, endPoint x: 778, endPoint y: 178, distance: 74.5
click at [778, 178] on div "AT20.25h ADC In Vivo Efficacy Study in a SNU-16 CRC CDX Model (Crown Bioscience…" at bounding box center [563, 190] width 541 height 68
click at [785, 186] on textarea "AT20.25h ADC In Vivo Efficacy Study in a SNU-16 CRC CDX Model (Crown Bioscience…" at bounding box center [563, 190] width 539 height 67
click at [334, 204] on textarea "AT20.25h ADC In Vivo Efficacy Study in a HPAF-2 CRC CDX Model (Crown Bioscience…" at bounding box center [563, 190] width 539 height 67
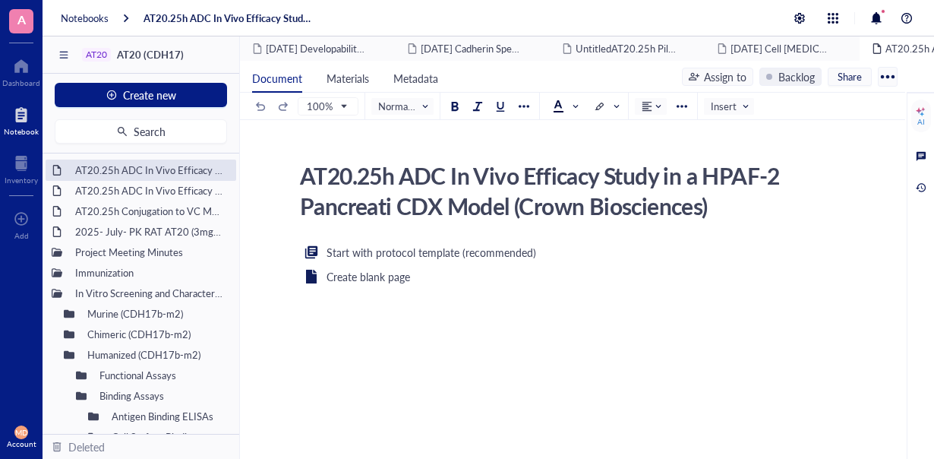
type textarea "AT20.25h ADC In Vivo Efficacy Study in a HPAF-2 Pancreatic CDX Model (Crown Bio…"
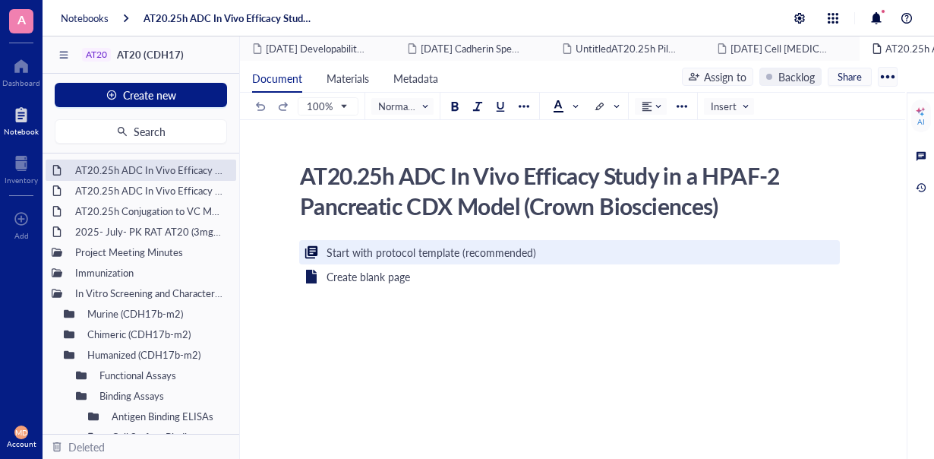
click at [390, 245] on div "Start with protocol template (recommended)" at bounding box center [432, 252] width 210 height 17
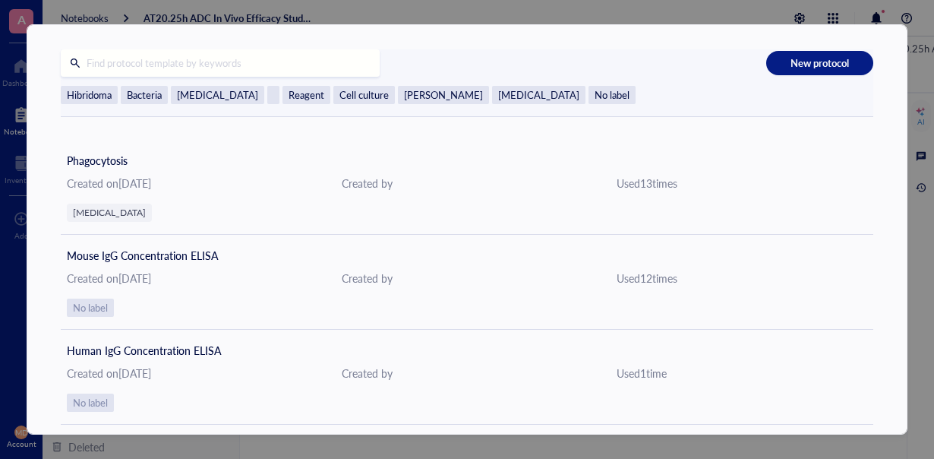
click at [923, 265] on div "New protocol Hibridoma Bacteria Macrophage Reagent Cell culture Elisa Flow cyto…" at bounding box center [467, 229] width 934 height 459
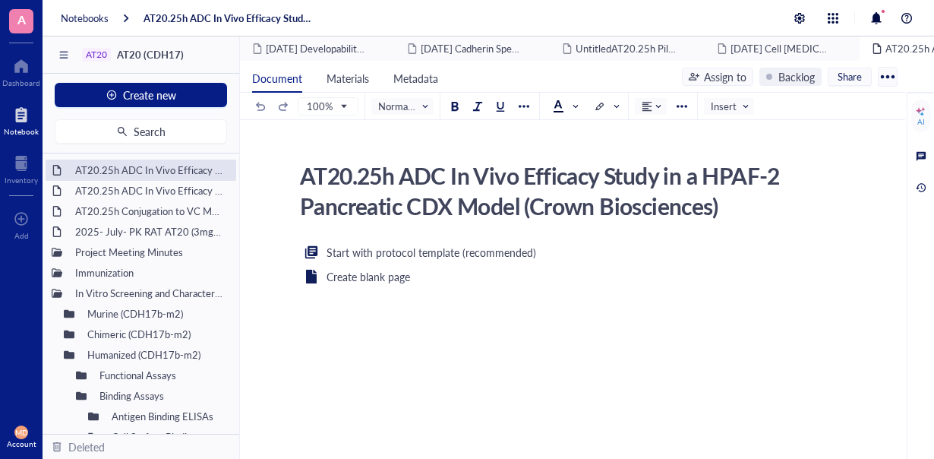
click at [510, 220] on div "AT20.25h ADC In Vivo Efficacy Study in a HPAF-2 Pancreatic CDX Model (Crown Bio…" at bounding box center [563, 190] width 541 height 68
click at [769, 218] on textarea "AT20.25h ADC In Vivo Efficacy Study in a HPAF-2 Pancreatic CDX Model (Crown Bio…" at bounding box center [563, 190] width 539 height 67
click at [383, 291] on div "Start with protocol template (recommended) Create blank page ﻿" at bounding box center [569, 389] width 541 height 293
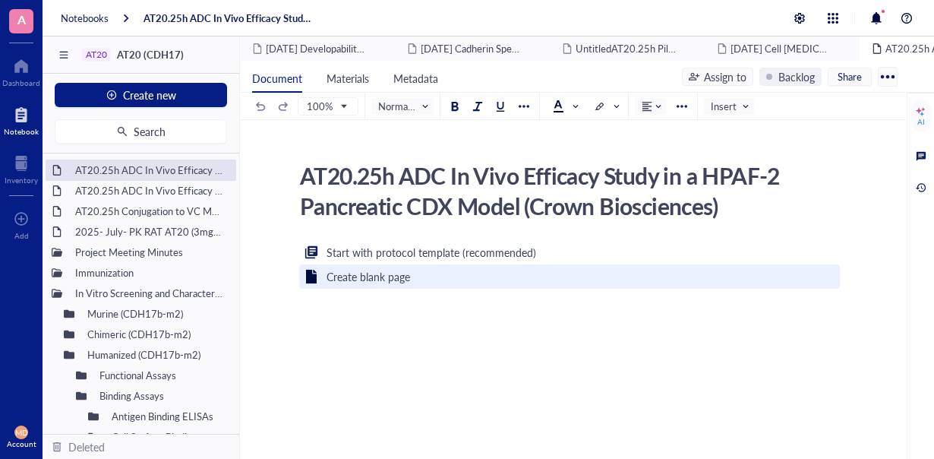
click at [380, 282] on div "Create blank page" at bounding box center [369, 276] width 84 height 17
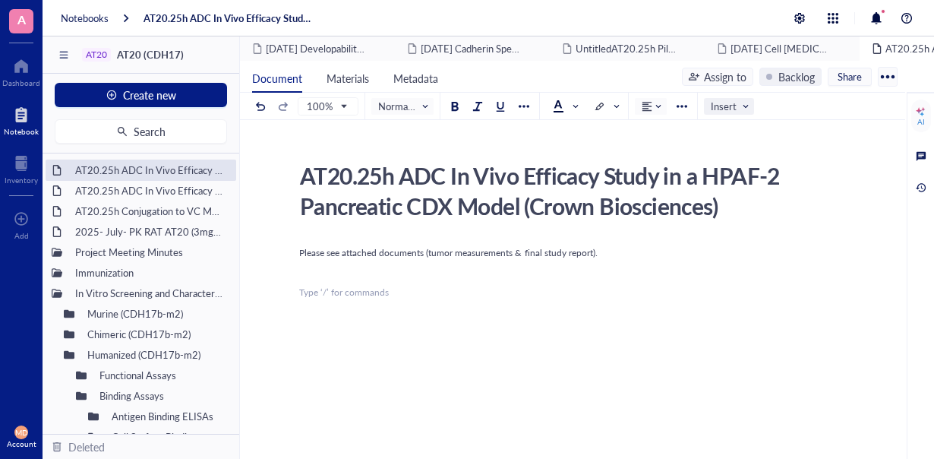
click at [719, 104] on span "Insert" at bounding box center [730, 107] width 39 height 14
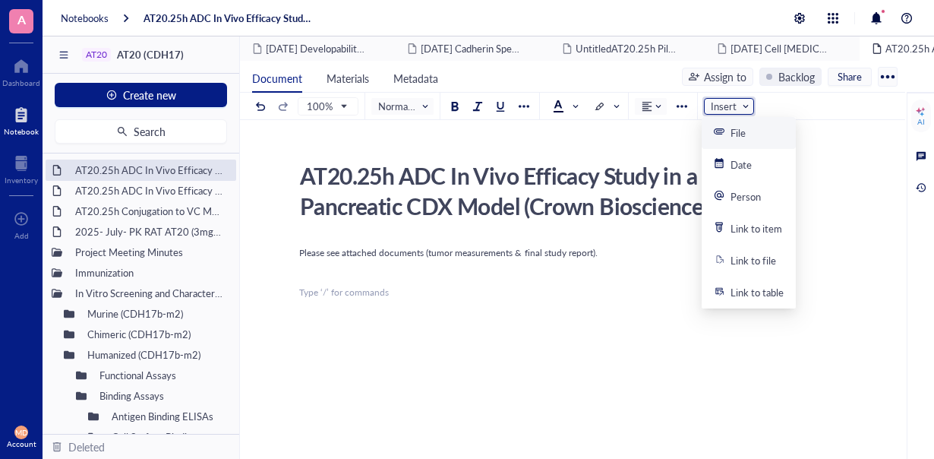
click at [733, 129] on div "File" at bounding box center [738, 133] width 15 height 14
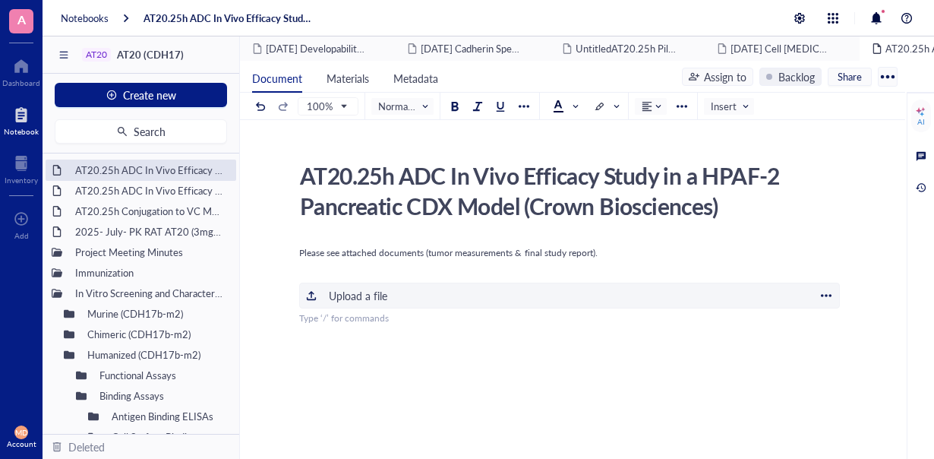
click at [355, 296] on div "Upload a file" at bounding box center [358, 295] width 58 height 17
click at [640, 367] on div "Please see attached documents (tumor measurements & final study report). ﻿ ﻿ St…" at bounding box center [569, 422] width 541 height 359
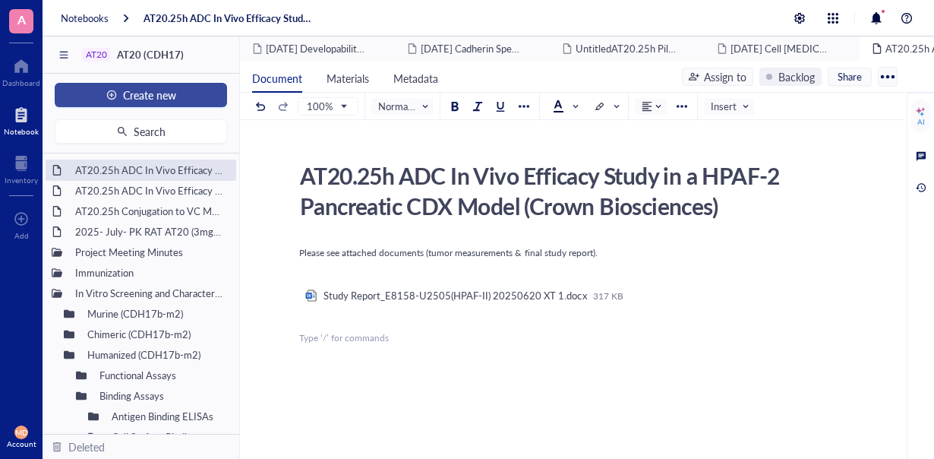
click at [188, 92] on button "Create new" at bounding box center [141, 95] width 172 height 24
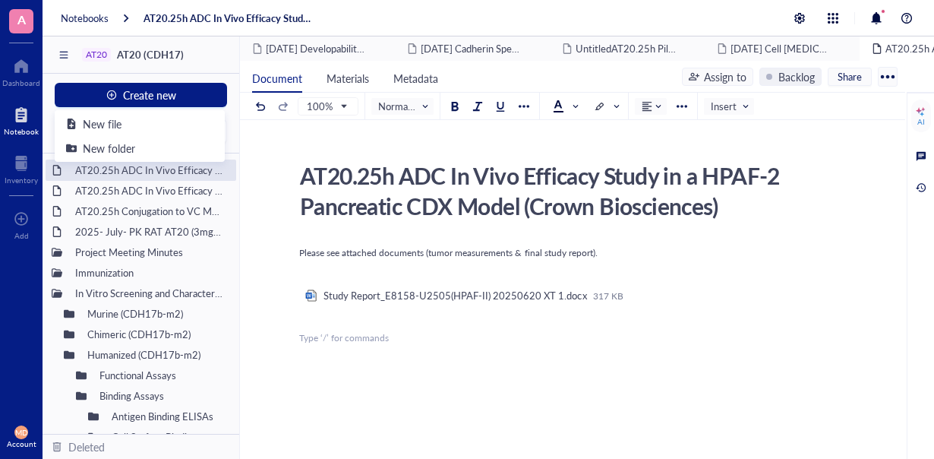
click at [364, 382] on div "Please see attached documents (tumor measurements & final study report). ﻿ ﻿ St…" at bounding box center [569, 432] width 541 height 378
click at [357, 347] on div "Please see attached documents (tumor measurements & final study report). ﻿ ﻿ St…" at bounding box center [569, 432] width 541 height 378
click at [720, 109] on span "Insert" at bounding box center [730, 107] width 39 height 14
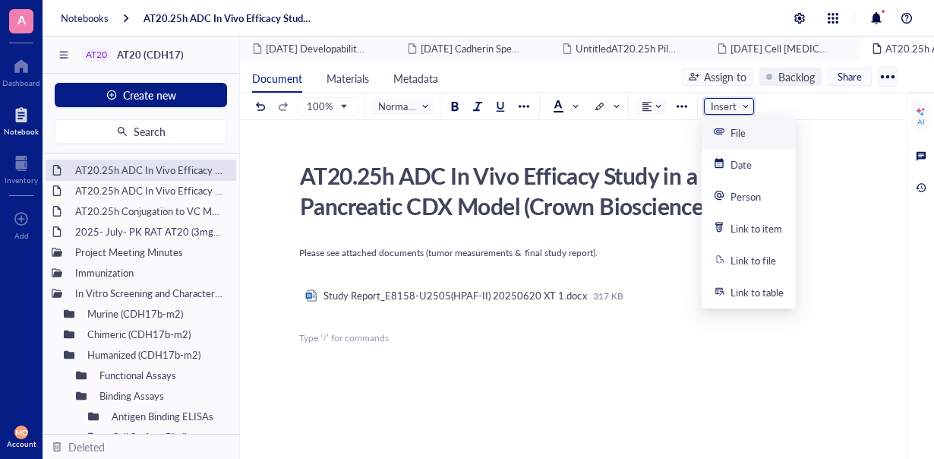
click at [727, 134] on div "File" at bounding box center [730, 133] width 32 height 14
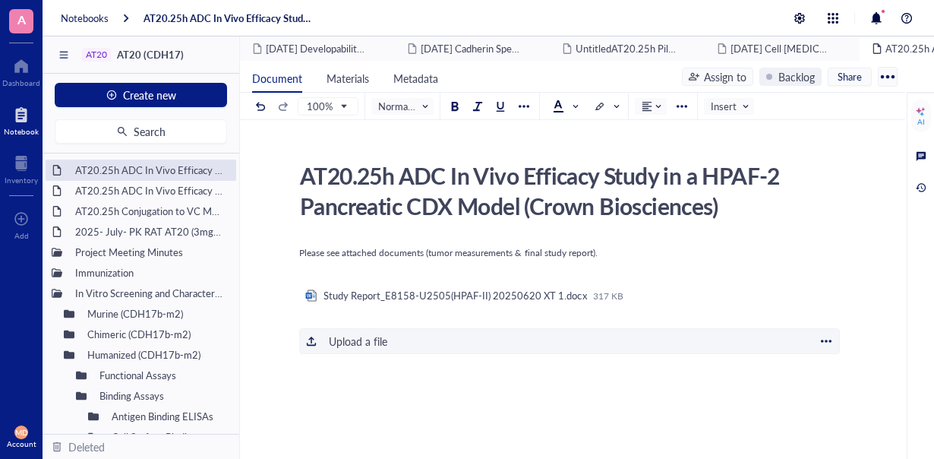
click at [387, 342] on div "﻿ Upload a file" at bounding box center [569, 341] width 541 height 26
click at [723, 74] on div "Assign to" at bounding box center [725, 76] width 43 height 17
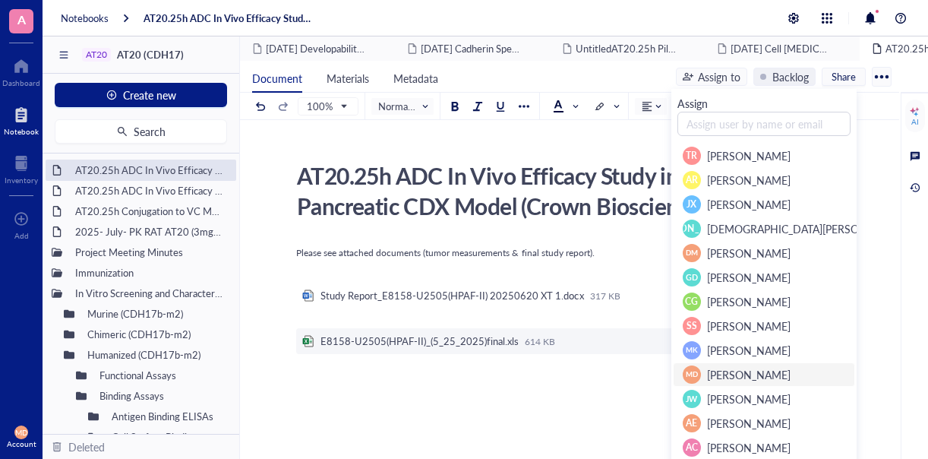
click at [728, 365] on li "MD Mary Dwyer" at bounding box center [764, 374] width 182 height 24
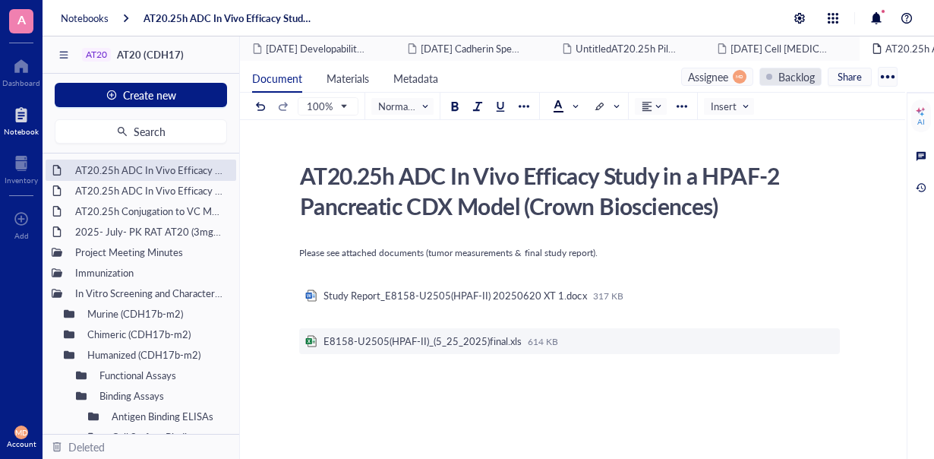
click at [807, 70] on div "Backlog" at bounding box center [797, 76] width 36 height 17
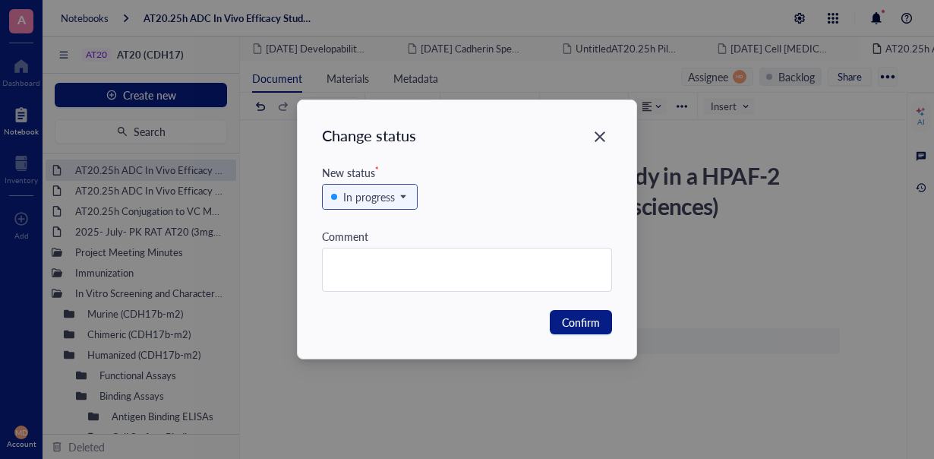
click at [374, 194] on div "In progress" at bounding box center [369, 196] width 52 height 17
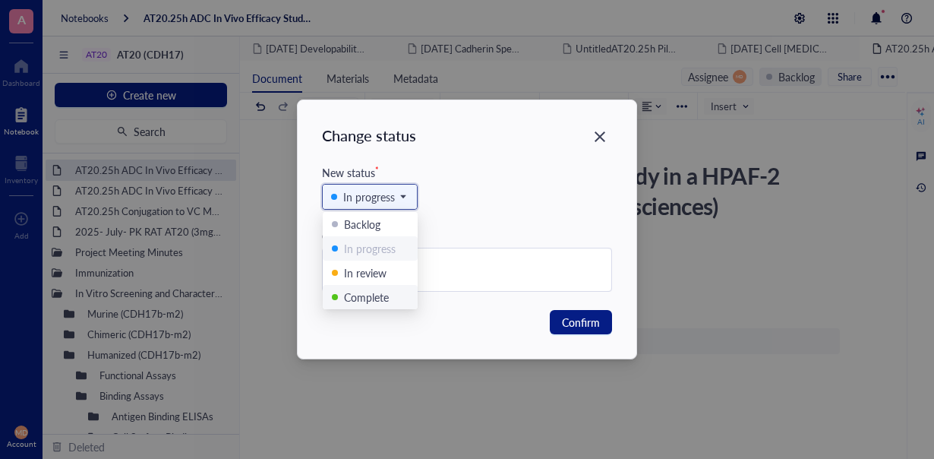
click at [361, 292] on div "Complete" at bounding box center [366, 297] width 45 height 17
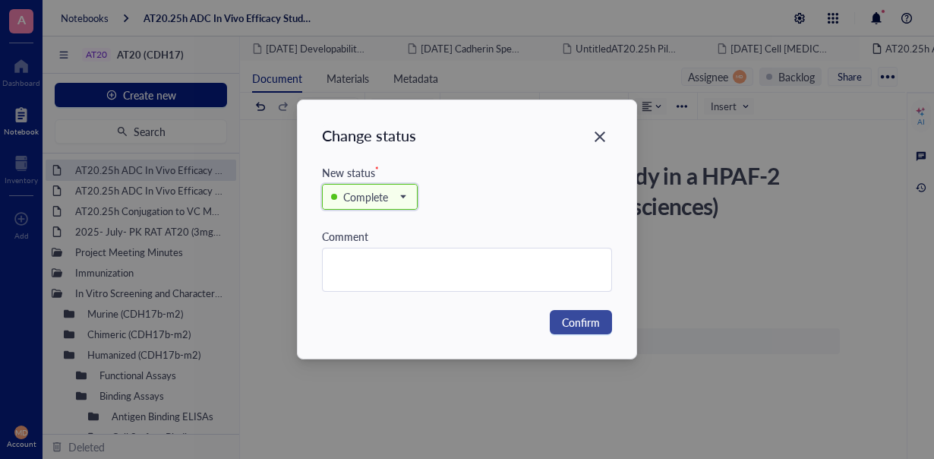
click at [574, 317] on span "Confirm" at bounding box center [581, 322] width 38 height 17
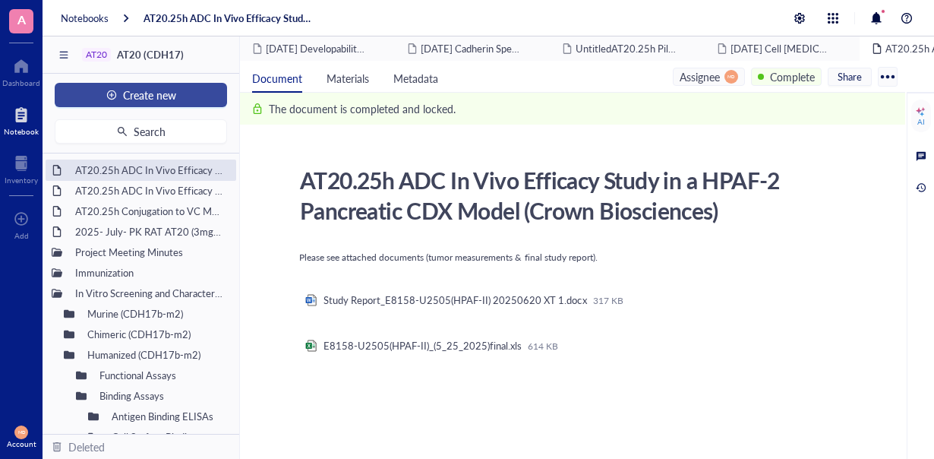
click at [169, 94] on span "Create new" at bounding box center [149, 95] width 53 height 12
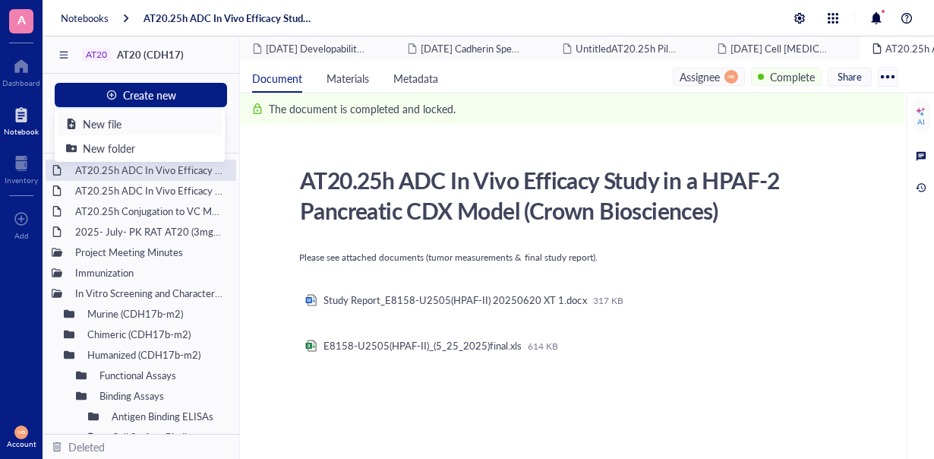
click at [106, 120] on div "New file" at bounding box center [102, 123] width 39 height 17
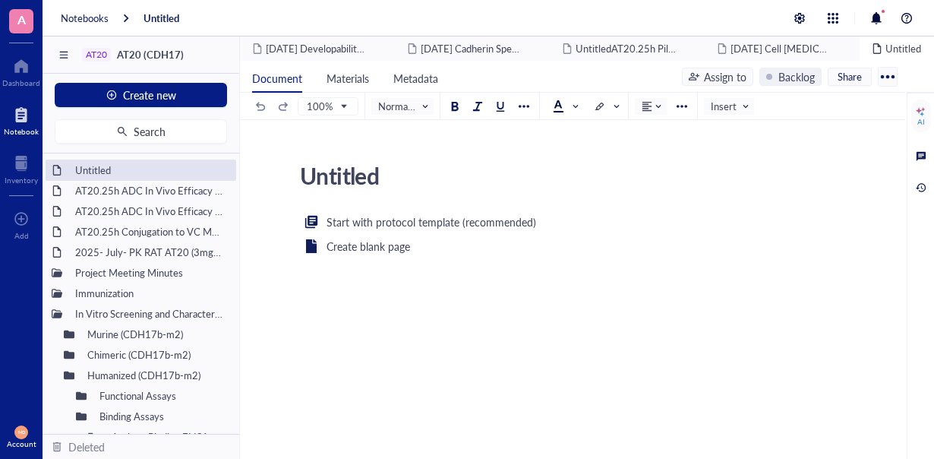
drag, startPoint x: 403, startPoint y: 174, endPoint x: 297, endPoint y: 177, distance: 106.4
click at [297, 177] on textarea "Untitled" at bounding box center [563, 175] width 539 height 36
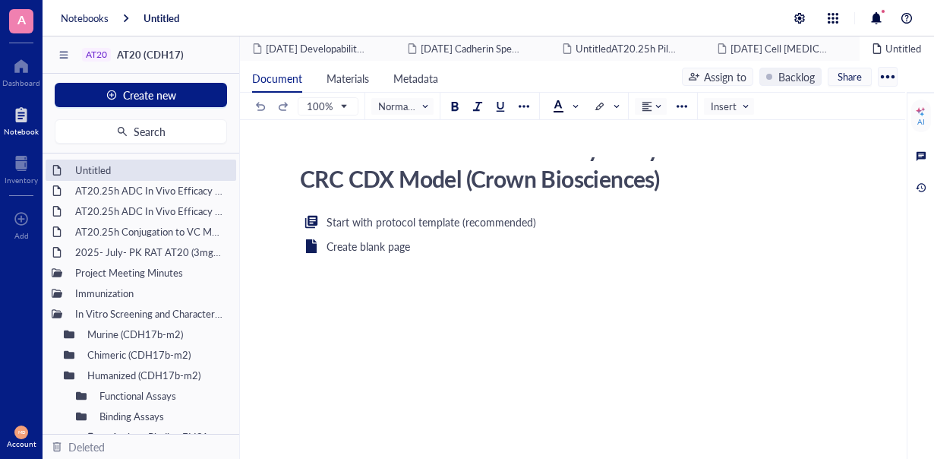
click at [734, 181] on textarea "AT20.25h ADC In Vivo Efficacy Study in a SNU-16 CRC CDX Model (Crown Bioscience…" at bounding box center [563, 175] width 539 height 36
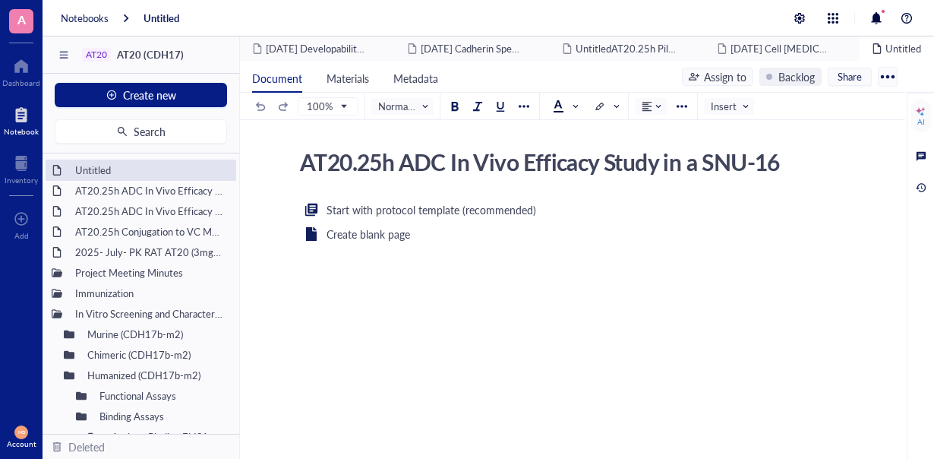
scroll to position [20, 0]
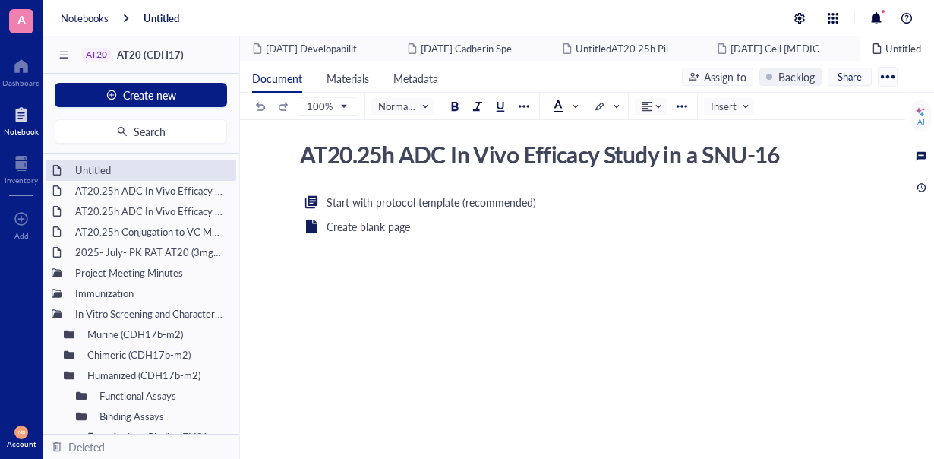
click at [772, 144] on textarea "AT20.25h ADC In Vivo Efficacy Study in a SNU-16 CRC CDX Model (Crown Bioscience…" at bounding box center [563, 155] width 539 height 36
drag, startPoint x: 786, startPoint y: 154, endPoint x: 706, endPoint y: 156, distance: 79.8
click at [706, 156] on textarea "AT20.25h ADC In Vivo Efficacy Study in a SNU-16 CRC CDX Model (Crown Bioscience…" at bounding box center [563, 155] width 539 height 36
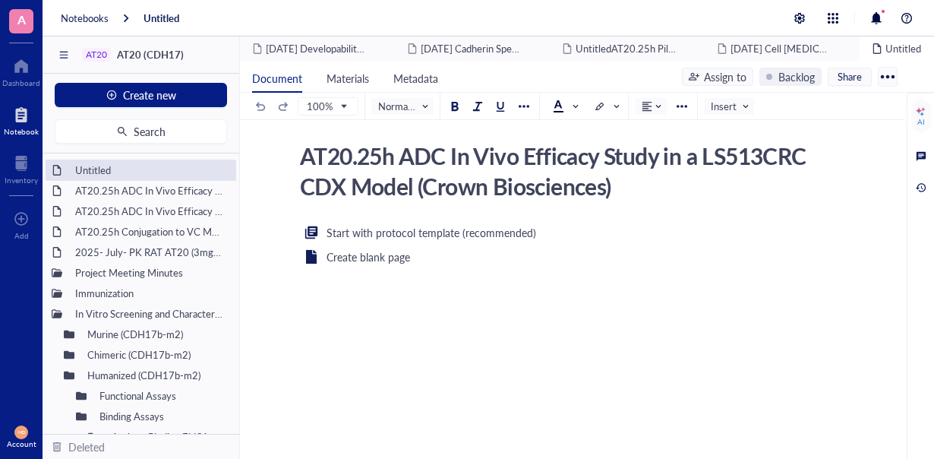
type textarea "AT20.25h ADC In Vivo Efficacy Study in a LS513 CRC CDX Model (Crown Biosciences)"
click at [555, 330] on div "Start with protocol template (recommended) Create blank page ﻿" at bounding box center [569, 369] width 541 height 293
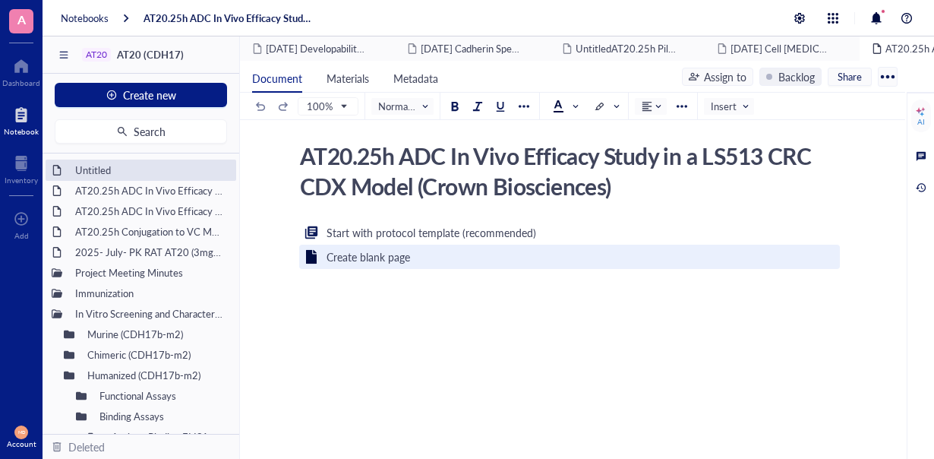
click at [444, 249] on div "Create blank page" at bounding box center [569, 257] width 541 height 24
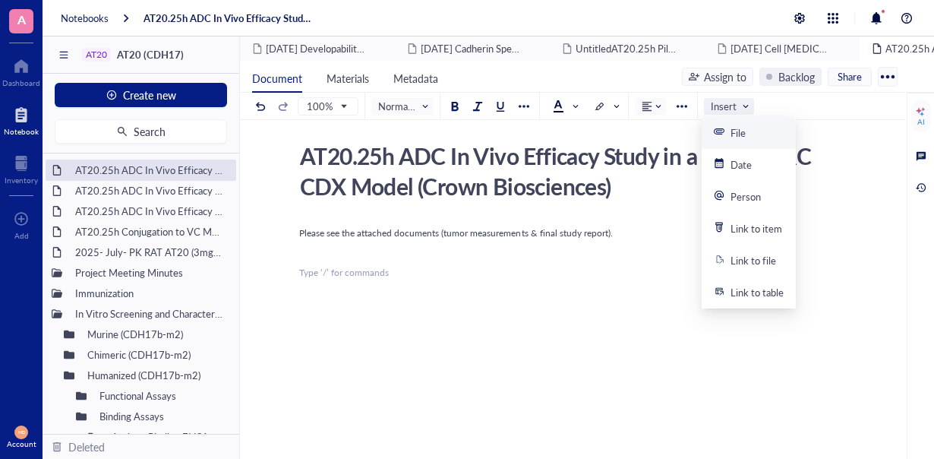
click at [708, 106] on div "Insert" at bounding box center [729, 106] width 50 height 17
click at [717, 125] on div "File" at bounding box center [749, 133] width 94 height 32
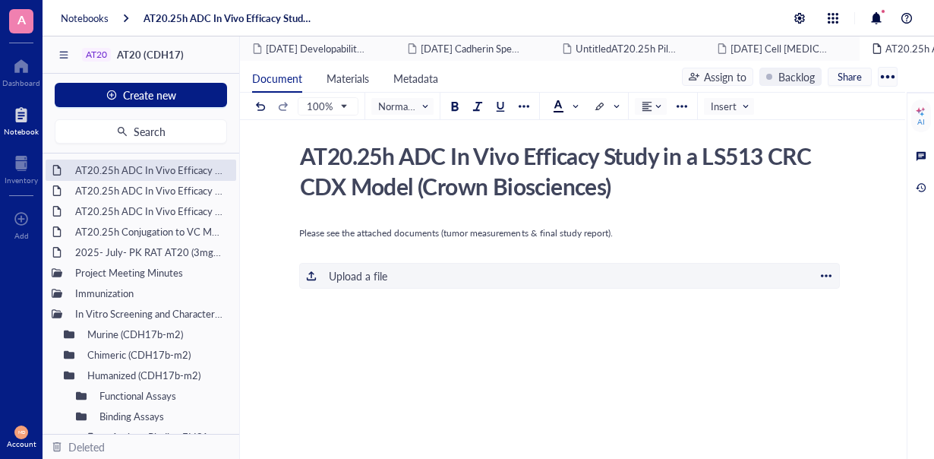
click at [332, 277] on div "Upload a file" at bounding box center [358, 275] width 58 height 17
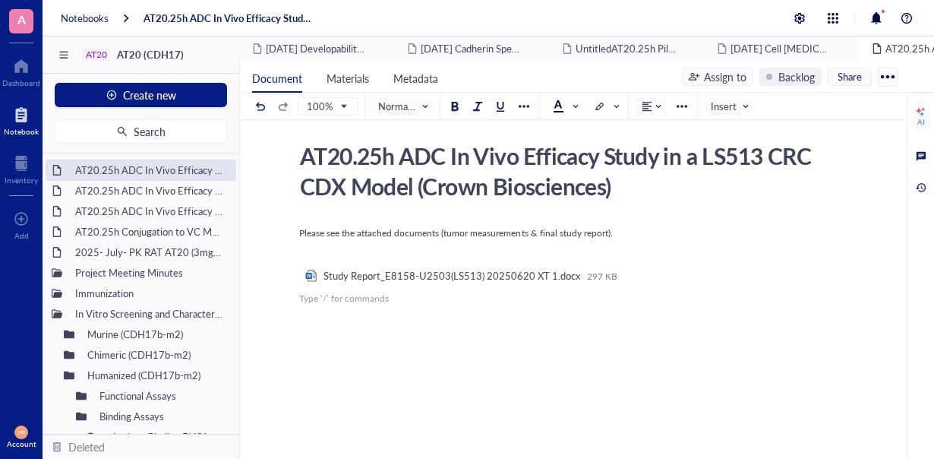
click at [325, 326] on div "Please see the attached documents (tumor measurements & final study report). ﻿ …" at bounding box center [569, 402] width 541 height 359
click at [322, 338] on div "Please see the attached documents (tumor measurements & final study report). ﻿ …" at bounding box center [569, 402] width 541 height 359
click at [726, 106] on span "Insert" at bounding box center [730, 107] width 39 height 14
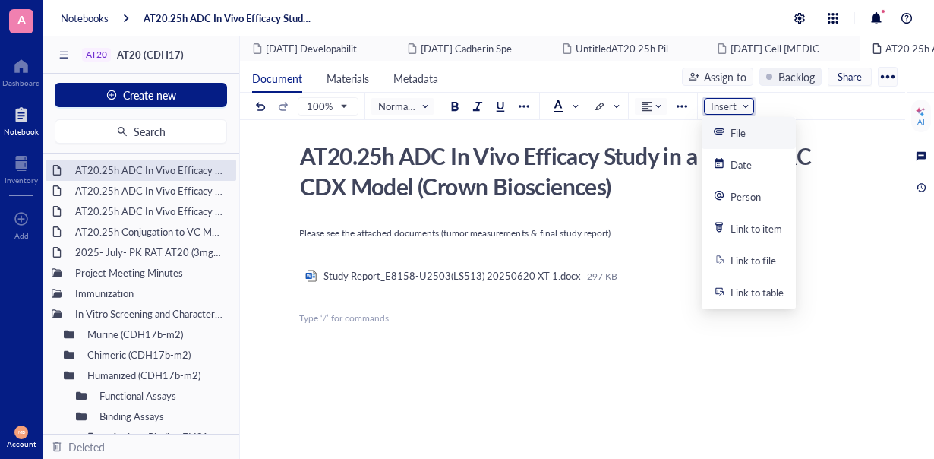
click at [722, 130] on icon at bounding box center [719, 131] width 11 height 11
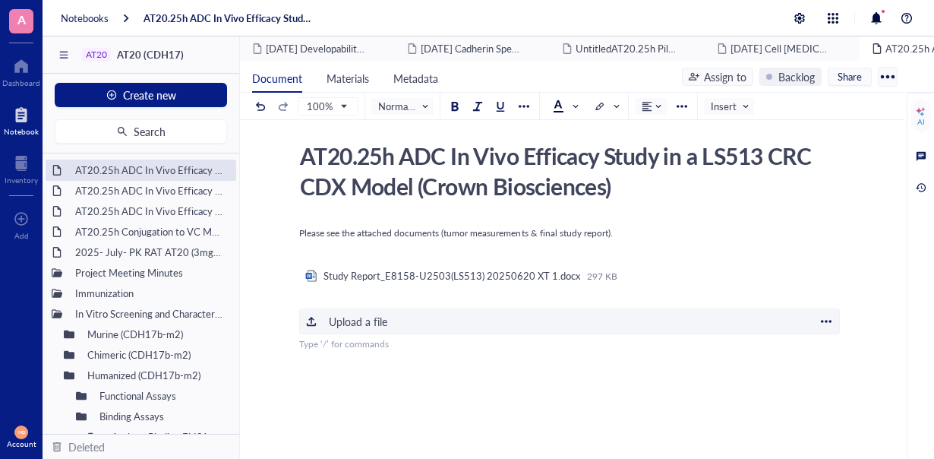
click at [381, 324] on div "Upload a file" at bounding box center [358, 321] width 58 height 17
click at [720, 76] on div "Assign to" at bounding box center [725, 76] width 43 height 17
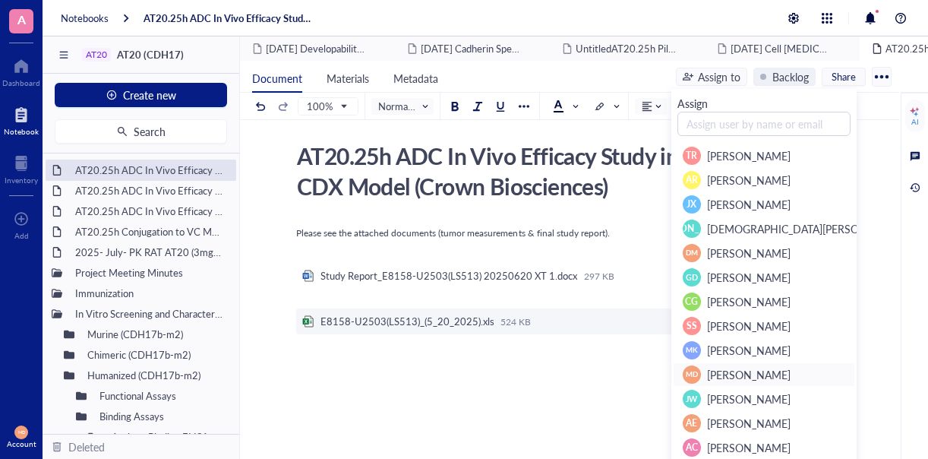
click at [722, 367] on span "Mary Dwyer" at bounding box center [749, 374] width 84 height 15
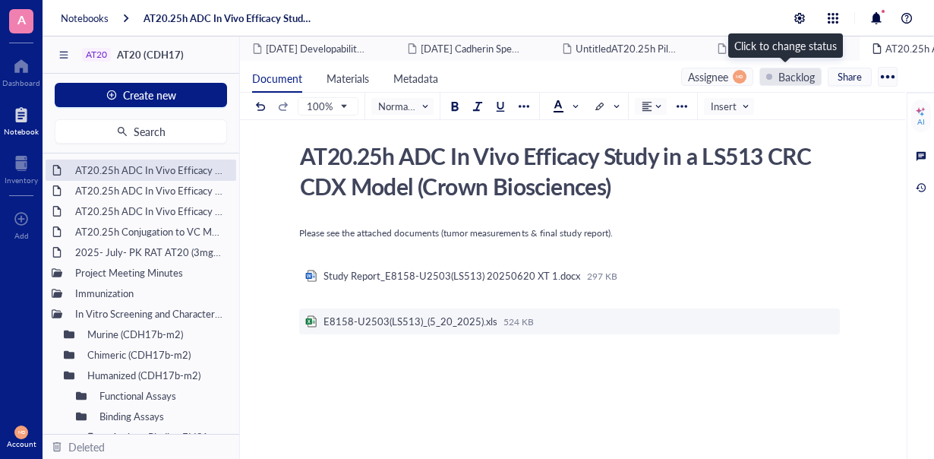
click at [782, 75] on div "Backlog" at bounding box center [797, 76] width 36 height 17
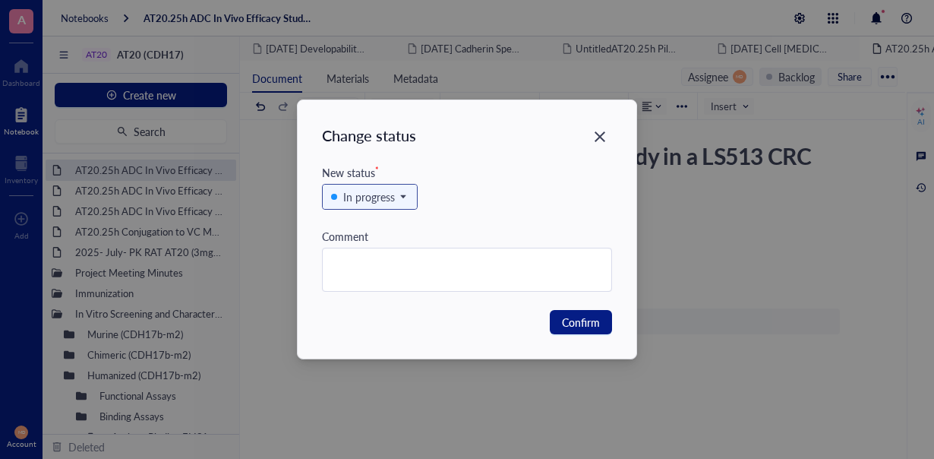
click at [345, 194] on div "In progress" at bounding box center [369, 196] width 52 height 17
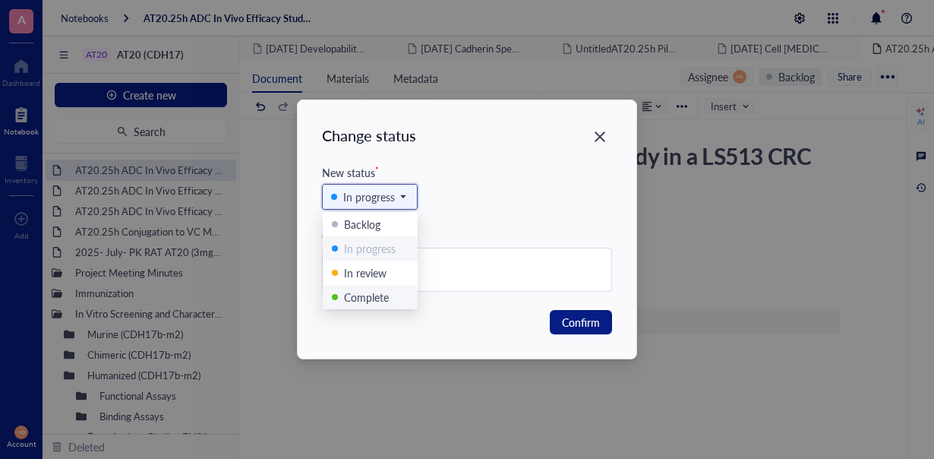
click at [351, 295] on div "Complete" at bounding box center [366, 297] width 45 height 17
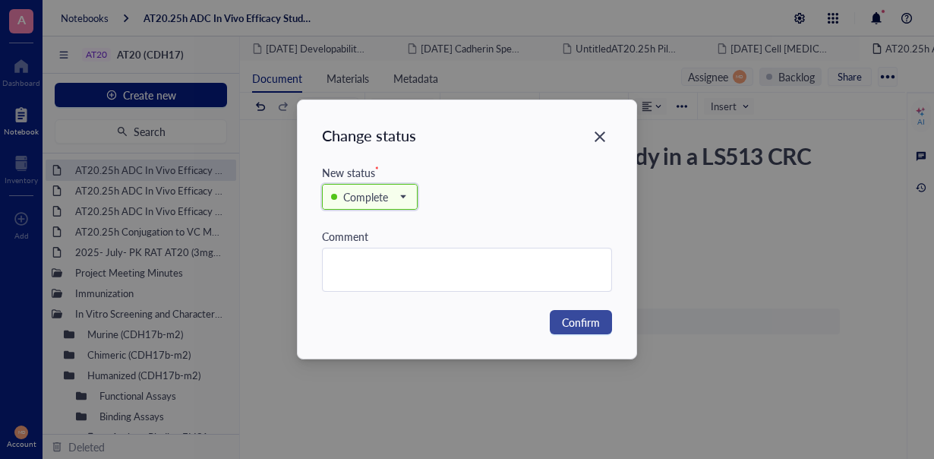
click at [596, 323] on span "Confirm" at bounding box center [581, 322] width 38 height 17
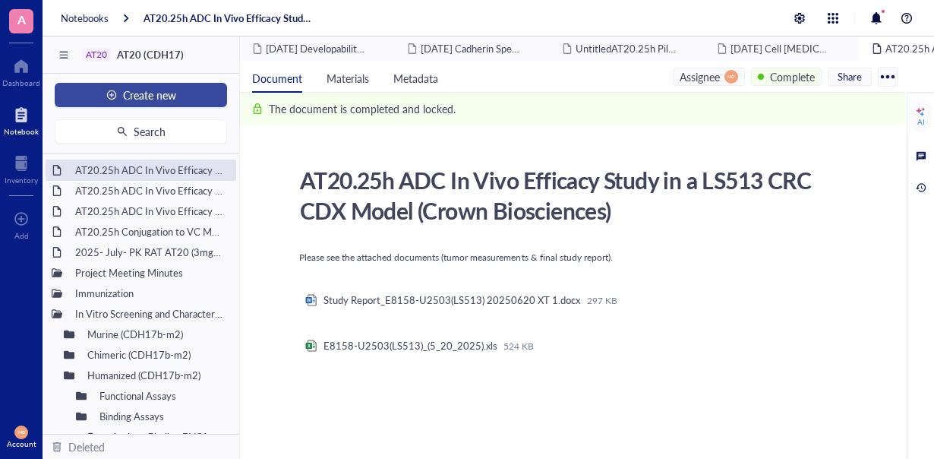
click at [185, 98] on button "Create new" at bounding box center [141, 95] width 172 height 24
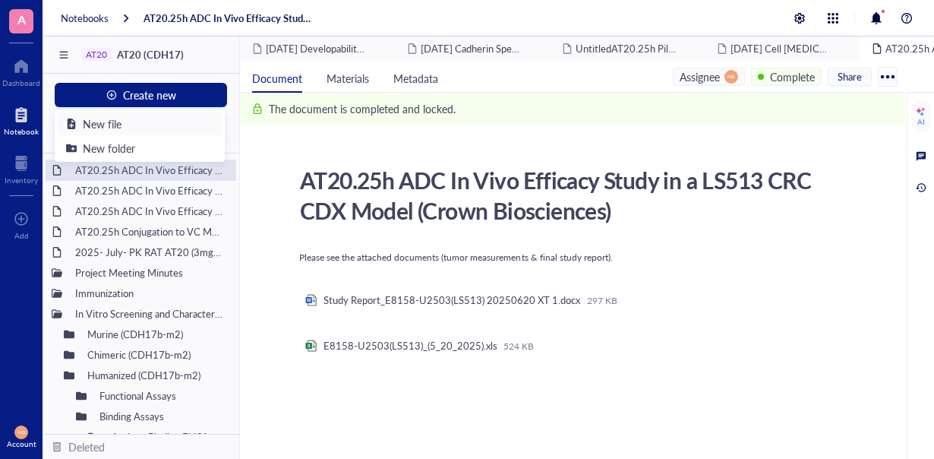
click at [103, 119] on div "New file" at bounding box center [102, 123] width 39 height 17
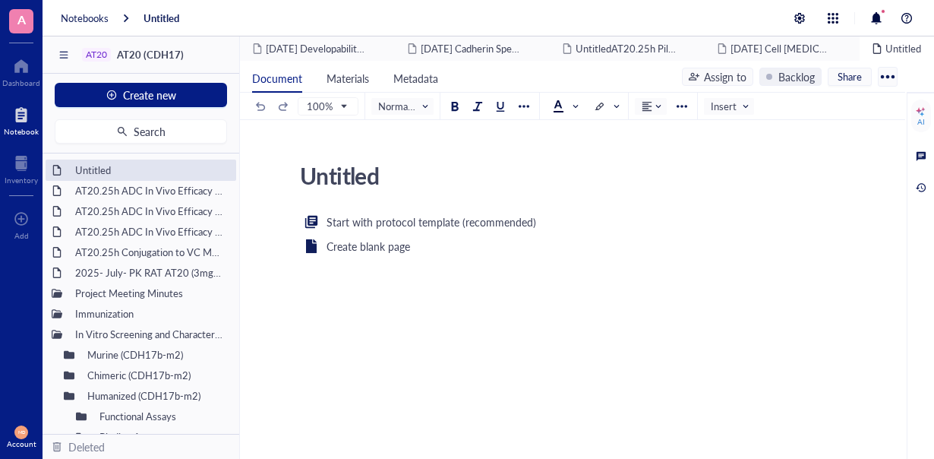
click at [258, 177] on div "Untitled Untitled Start with protocol template (recommended) Create blank page ﻿" at bounding box center [569, 330] width 659 height 349
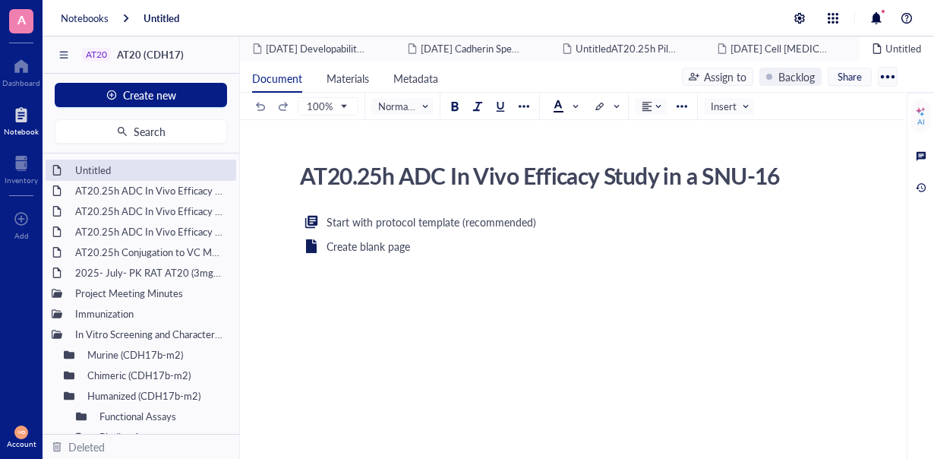
scroll to position [27, 0]
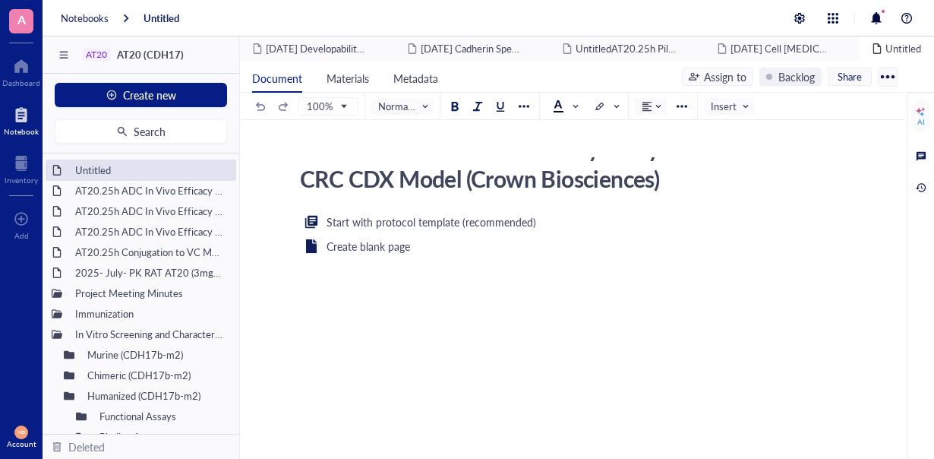
click at [682, 175] on textarea "AT20.25h ADC In Vivo Efficacy Study in a SNU-16 CRC CDX Model (Crown Bioscience…" at bounding box center [563, 175] width 539 height 36
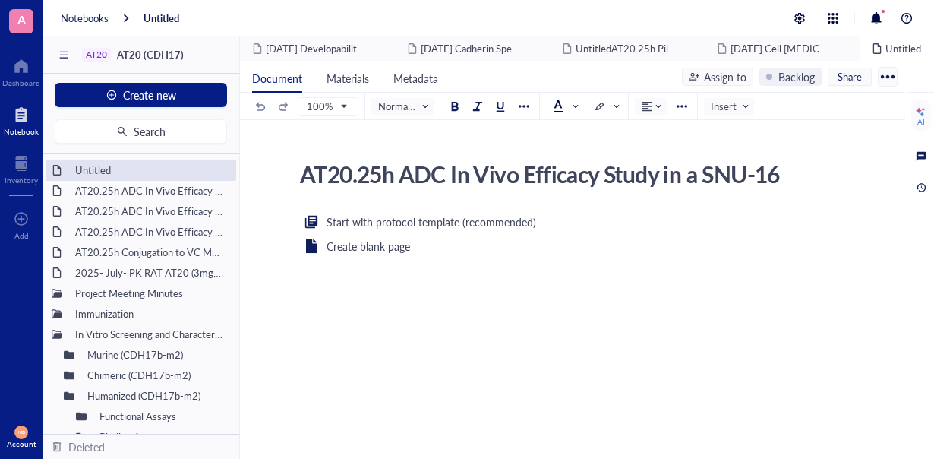
drag, startPoint x: 704, startPoint y: 174, endPoint x: 790, endPoint y: 182, distance: 86.2
click at [790, 182] on textarea "AT20.25h ADC In Vivo Efficacy Study in a SNU-16 CRC CDX Model (Crown Bioscience…" at bounding box center [563, 175] width 539 height 36
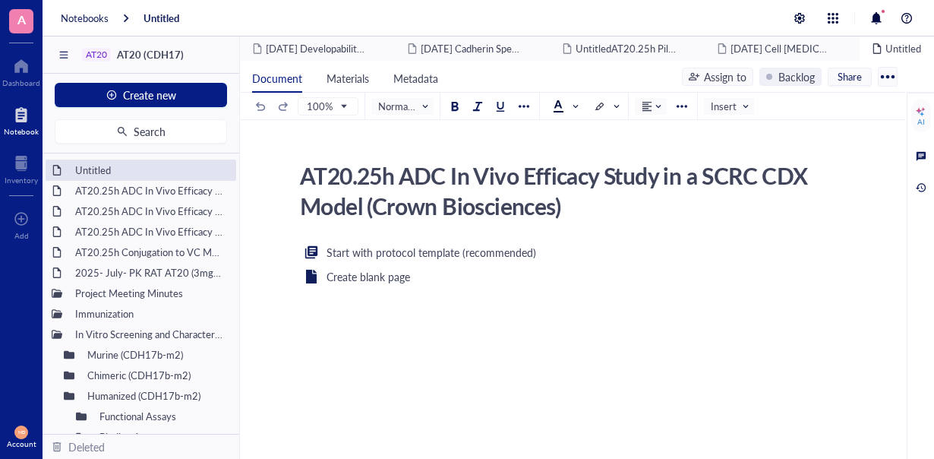
scroll to position [0, 0]
type textarea "AT20.25h ADC In Vivo Efficacy Study in a SW403 CRC CDX Model (Crown Biosciences)"
click at [608, 299] on div "Start with protocol template (recommended) Create blank page ﻿" at bounding box center [569, 389] width 541 height 293
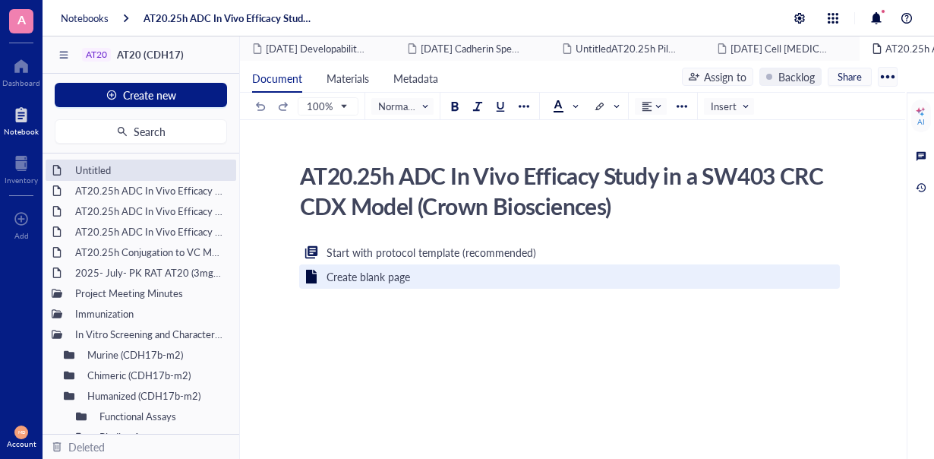
click at [376, 274] on div "Create blank page" at bounding box center [369, 276] width 84 height 17
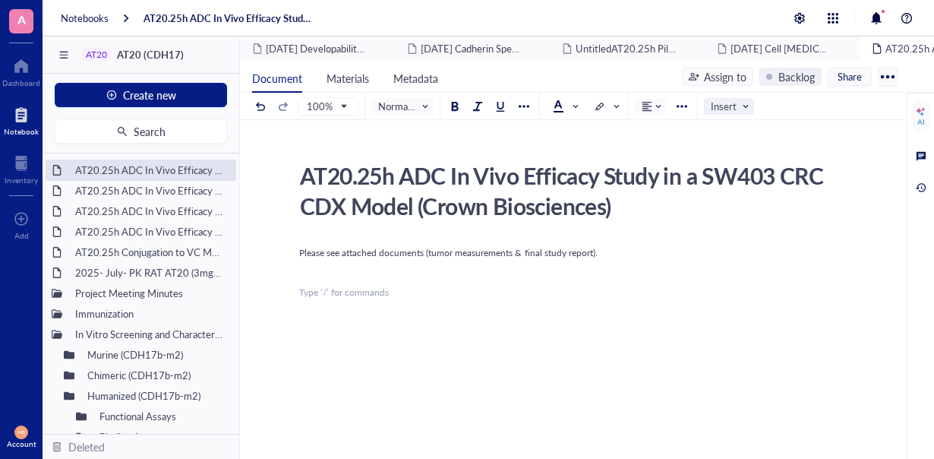
click at [736, 104] on span "Insert" at bounding box center [730, 107] width 39 height 14
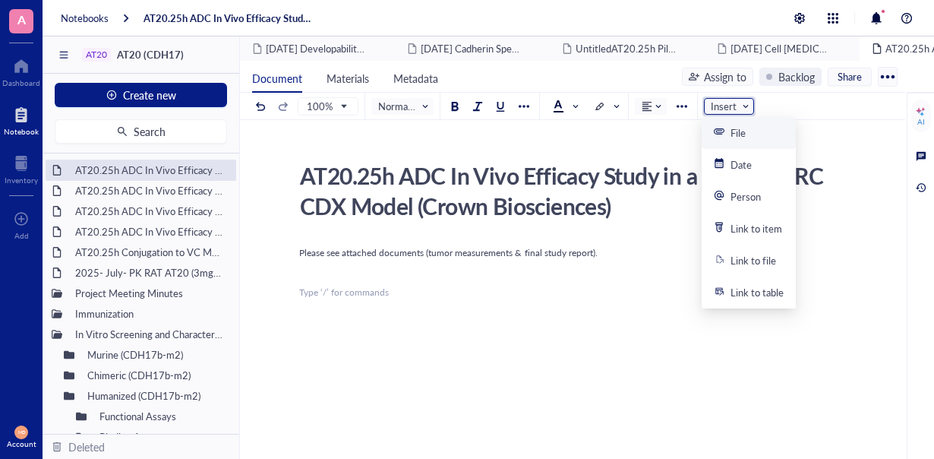
click at [737, 136] on div "File" at bounding box center [738, 133] width 15 height 14
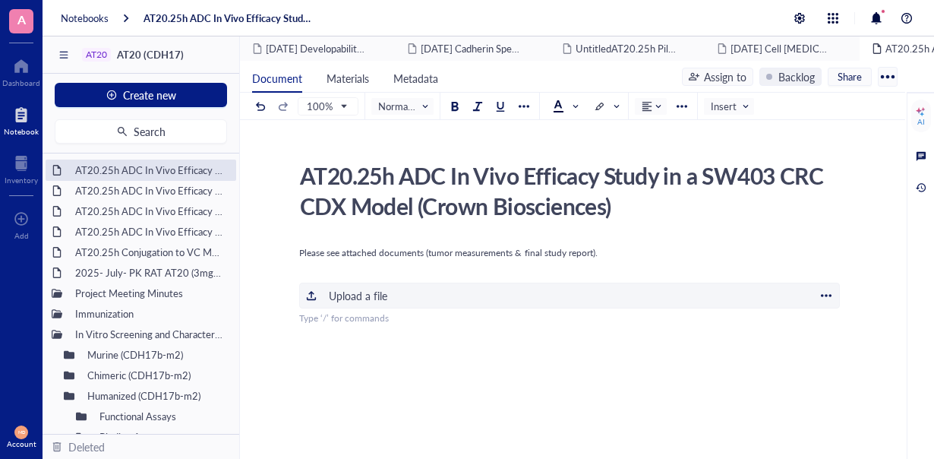
click at [489, 286] on div "﻿ Upload a file" at bounding box center [569, 296] width 541 height 26
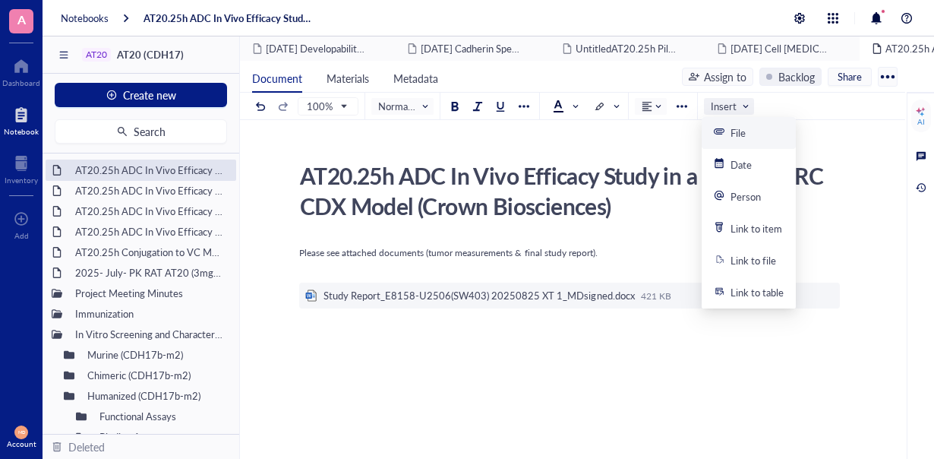
click at [747, 106] on span "Insert" at bounding box center [730, 107] width 39 height 14
click at [734, 137] on div "File" at bounding box center [738, 133] width 15 height 14
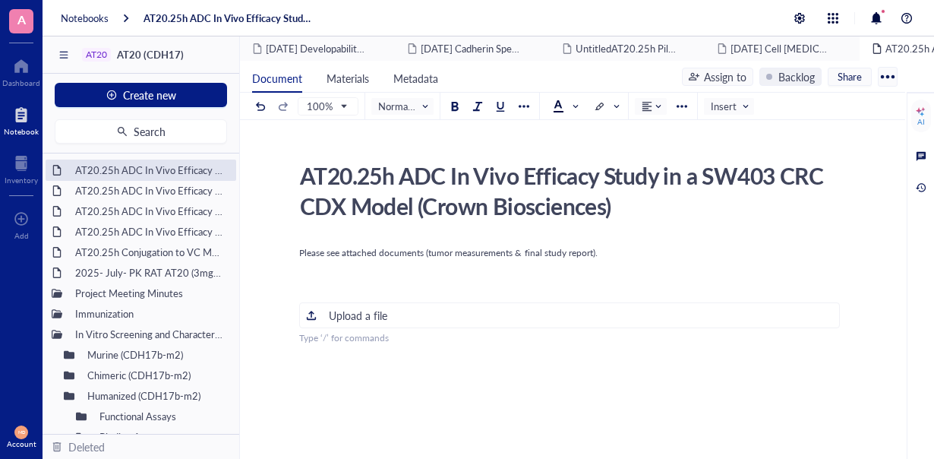
click at [769, 224] on div "AT20.25h ADC In Vivo Efficacy Study in a SW403 CRC CDX Model (Crown Biosciences…" at bounding box center [569, 398] width 659 height 485
click at [399, 346] on div "Please see attached documents (tumor measurements & final study report). ﻿ ﻿ ﻿ …" at bounding box center [569, 442] width 541 height 398
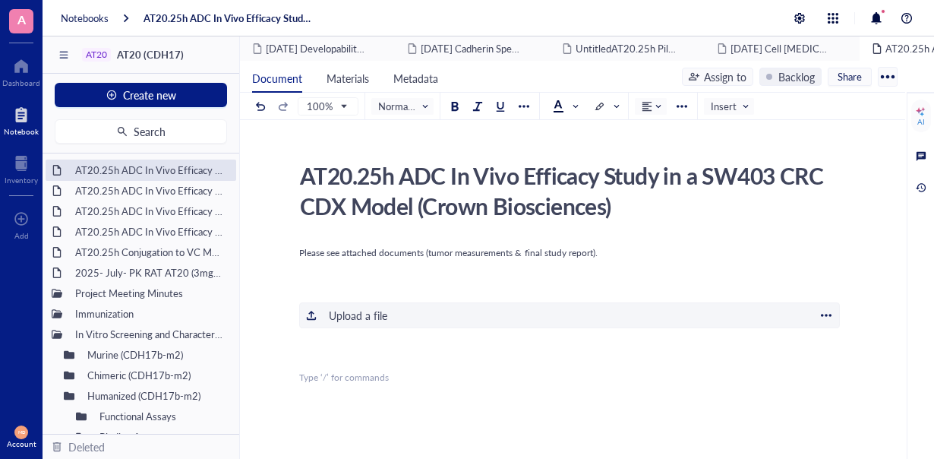
click at [417, 310] on div "﻿ Upload a file" at bounding box center [569, 315] width 541 height 26
click at [612, 348] on div "Please see attached documents (tumor measurements & final study report). ﻿ ﻿ ﻿ …" at bounding box center [569, 462] width 541 height 438
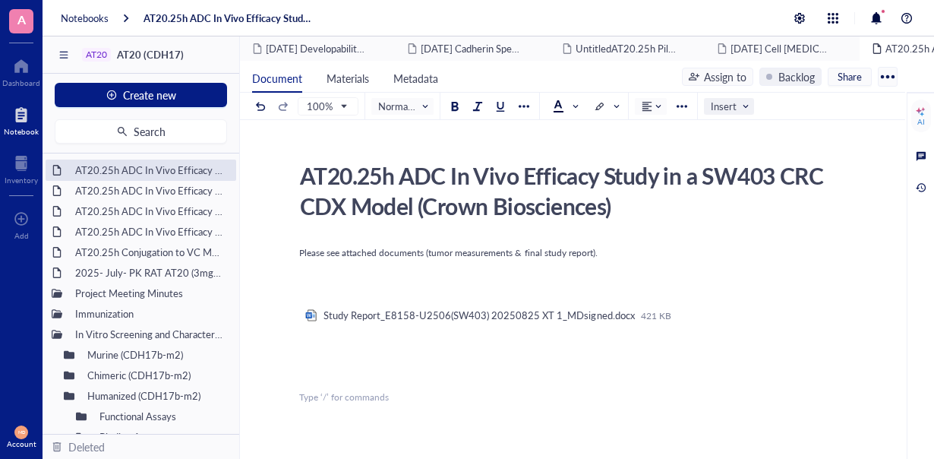
click at [724, 109] on span "Insert" at bounding box center [730, 107] width 39 height 14
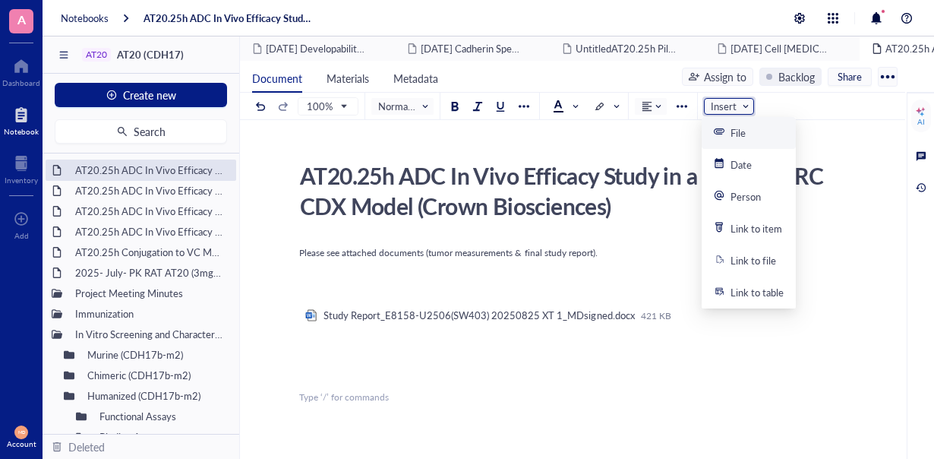
click at [723, 148] on div "File" at bounding box center [749, 133] width 94 height 32
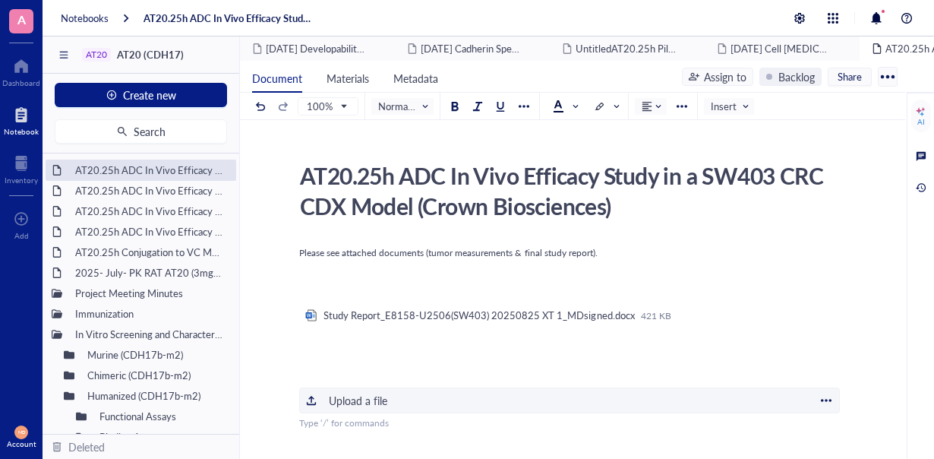
click at [386, 403] on div "﻿ Upload a file" at bounding box center [569, 400] width 541 height 26
click at [735, 75] on div "Assign to" at bounding box center [725, 76] width 43 height 17
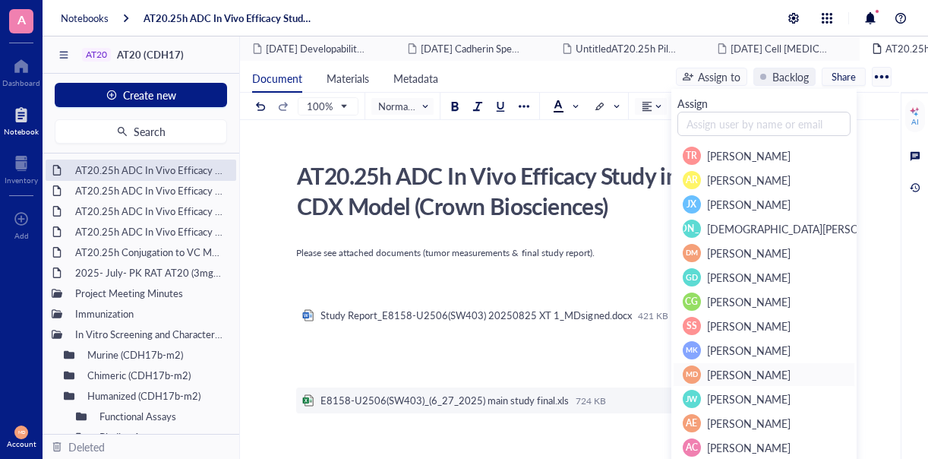
click at [729, 367] on span "[PERSON_NAME]" at bounding box center [749, 374] width 84 height 15
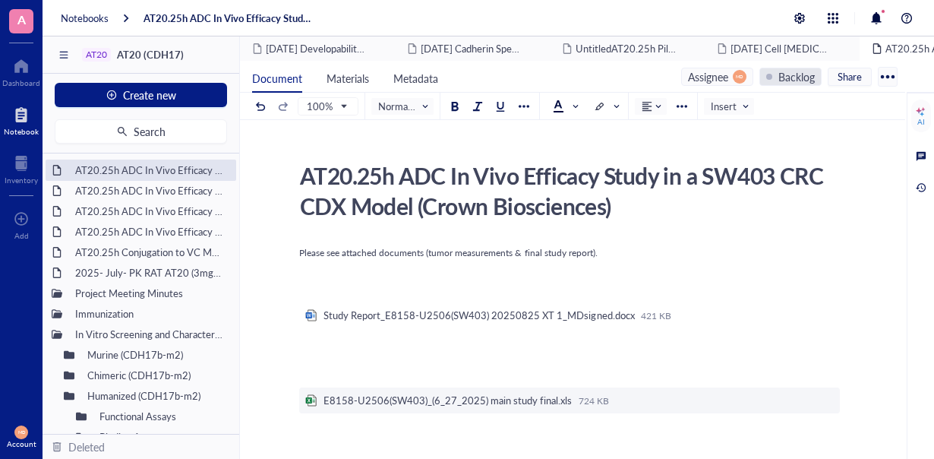
click at [792, 68] on div "Backlog" at bounding box center [797, 76] width 36 height 17
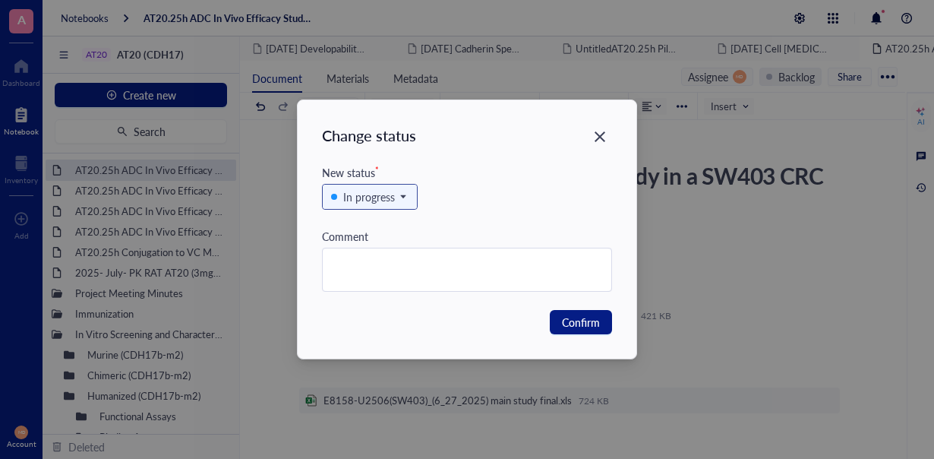
click at [400, 200] on span "In progress" at bounding box center [368, 196] width 74 height 17
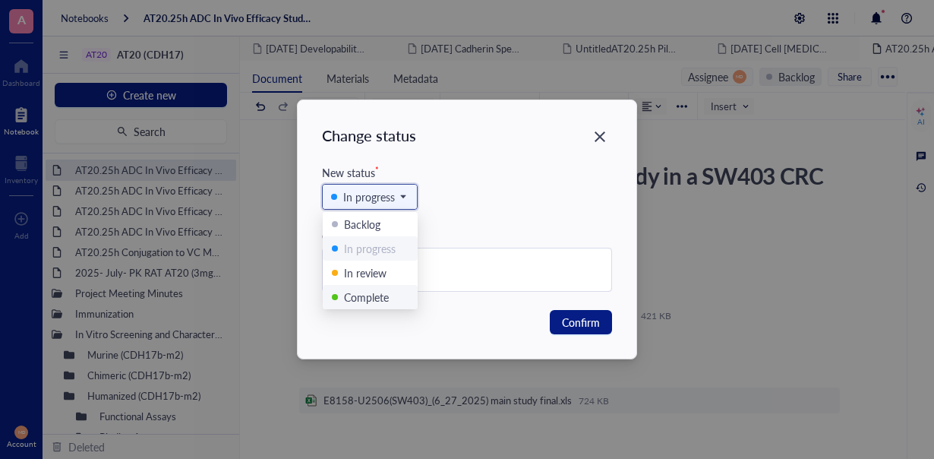
click at [369, 300] on div "Complete" at bounding box center [366, 297] width 45 height 17
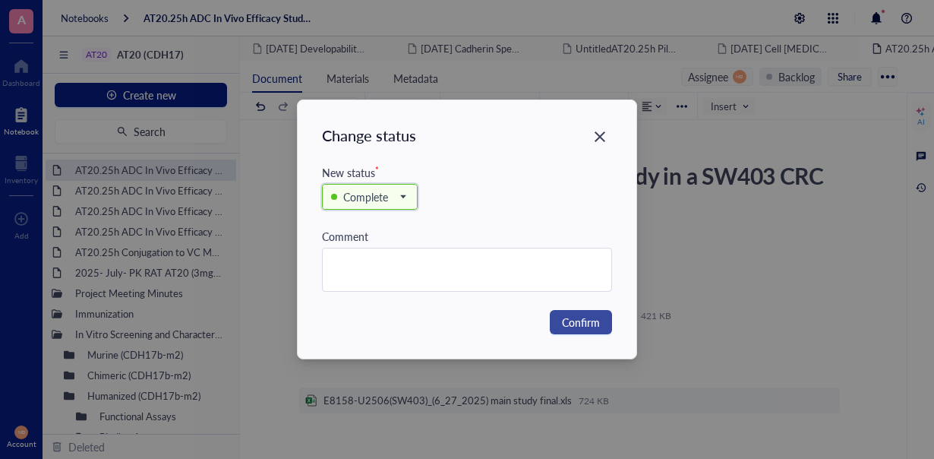
click at [569, 316] on span "Confirm" at bounding box center [581, 322] width 38 height 17
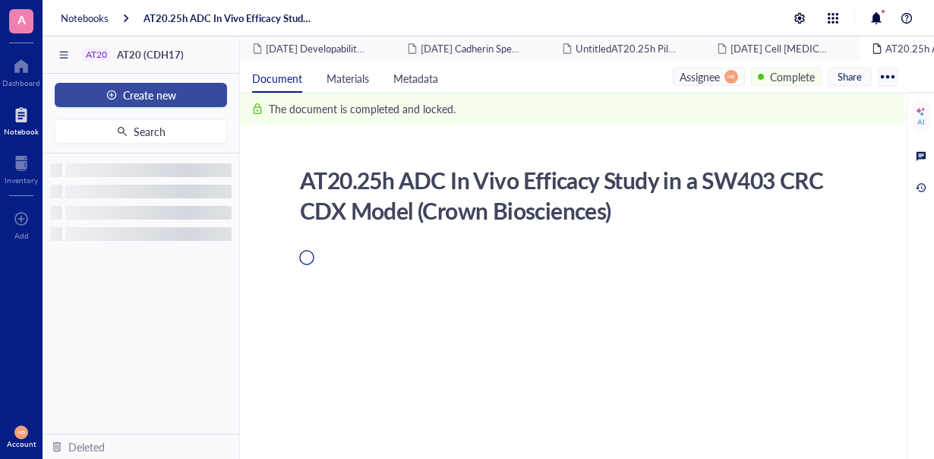
click at [169, 84] on button "Create new" at bounding box center [141, 95] width 172 height 24
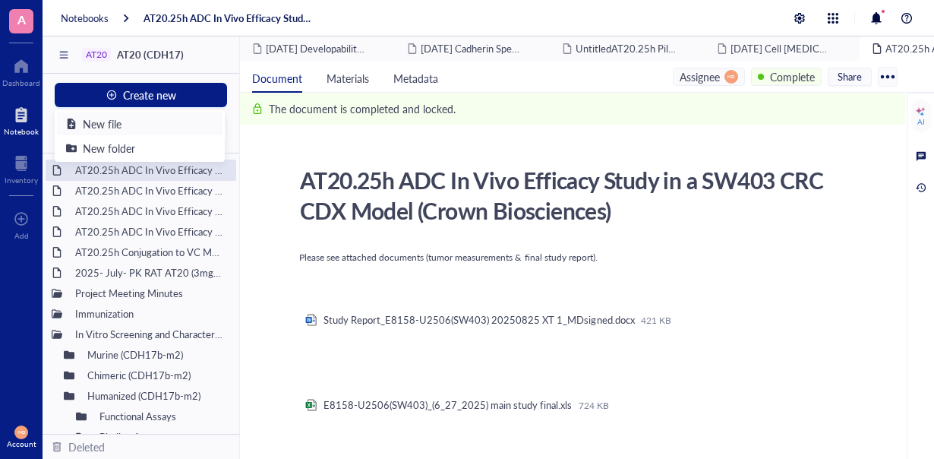
click at [112, 122] on div "New file" at bounding box center [102, 123] width 39 height 17
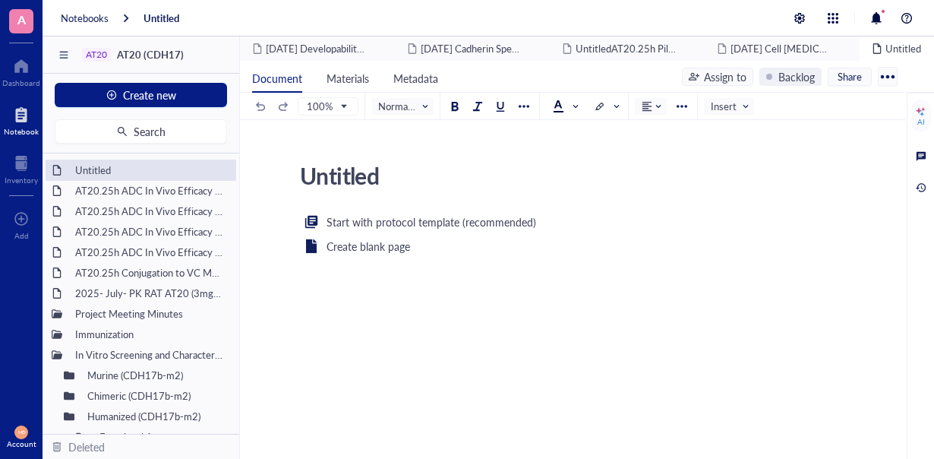
drag, startPoint x: 411, startPoint y: 169, endPoint x: 261, endPoint y: 178, distance: 150.6
click at [261, 178] on div "Untitled Untitled Start with protocol template (recommended) Create blank page ﻿" at bounding box center [569, 330] width 659 height 349
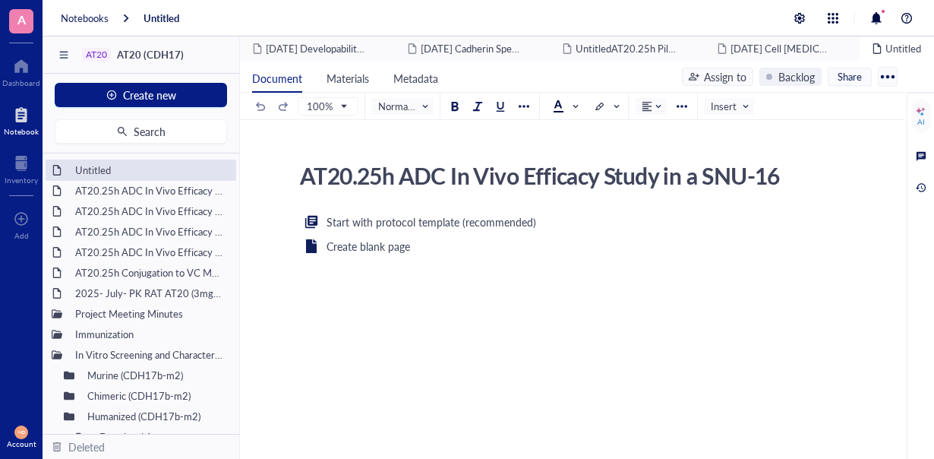
scroll to position [27, 0]
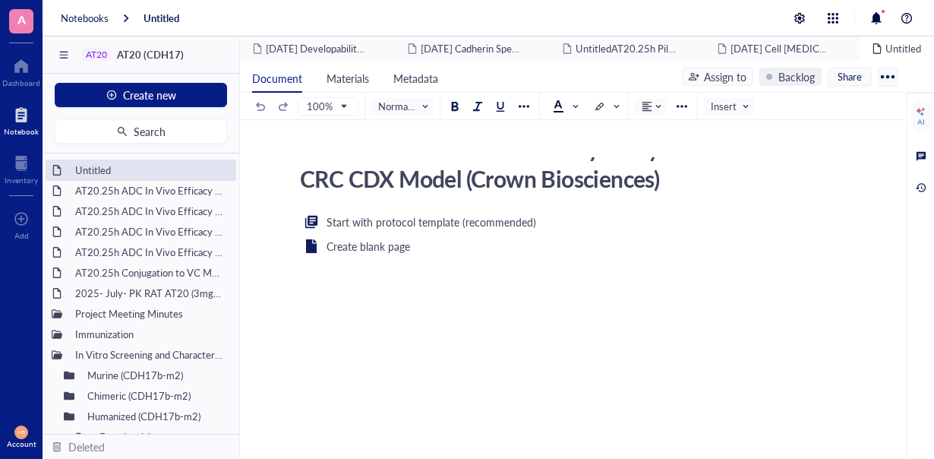
click at [649, 169] on textarea "AT20.25h ADC In Vivo Efficacy Study in a SNU-16 CRC CDX Model (Crown Bioscience…" at bounding box center [563, 175] width 539 height 36
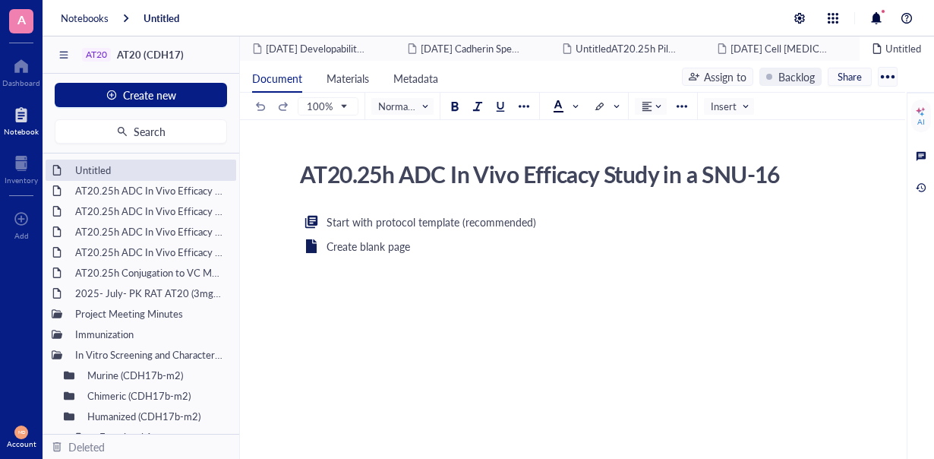
drag, startPoint x: 717, startPoint y: 174, endPoint x: 788, endPoint y: 173, distance: 70.6
click at [788, 173] on textarea "AT20.25h ADC In Vivo Efficacy Study in a SNU-16 CRC CDX Model (Crown Bioscience…" at bounding box center [563, 175] width 539 height 36
click at [788, 177] on textarea "AT20.25h ADC In Vivo Efficacy Study in a SNU-16 CRC CDX Model (Crown Bioscience…" at bounding box center [563, 175] width 539 height 36
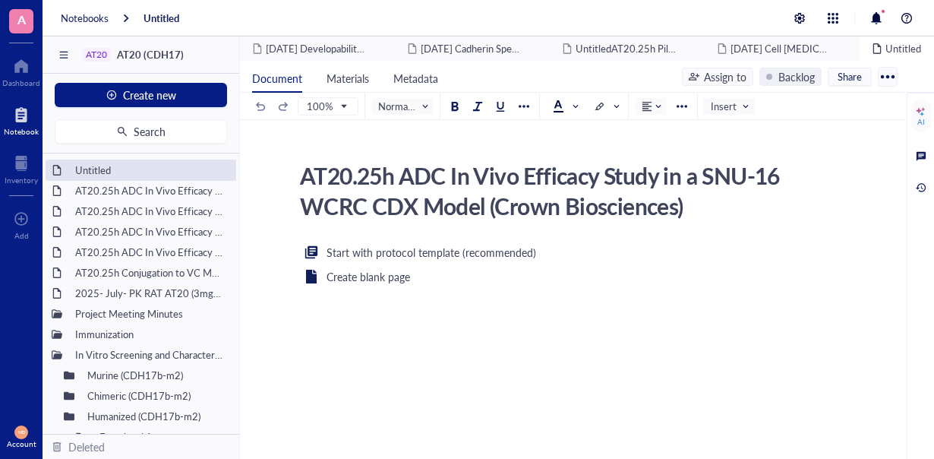
scroll to position [0, 0]
click at [529, 210] on textarea "AT20.25h ADC In Vivo Efficacy Study in a SNU-16 W403 CRC CDX Model (Crown Biosc…" at bounding box center [563, 190] width 539 height 67
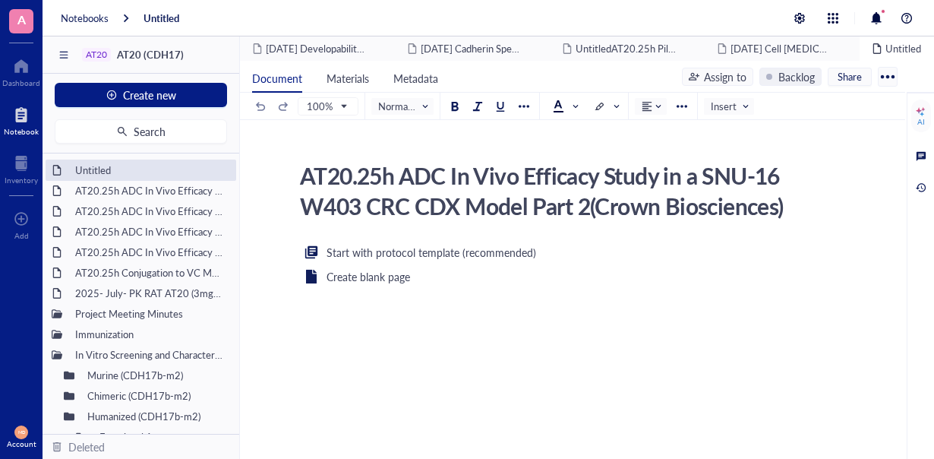
type textarea "AT20.25h ADC In Vivo Efficacy Study in a SNU-16 W403 CRC CDX Model Part 2 (Crow…"
click at [434, 305] on div "Start with protocol template (recommended) Create blank page ﻿" at bounding box center [569, 389] width 541 height 293
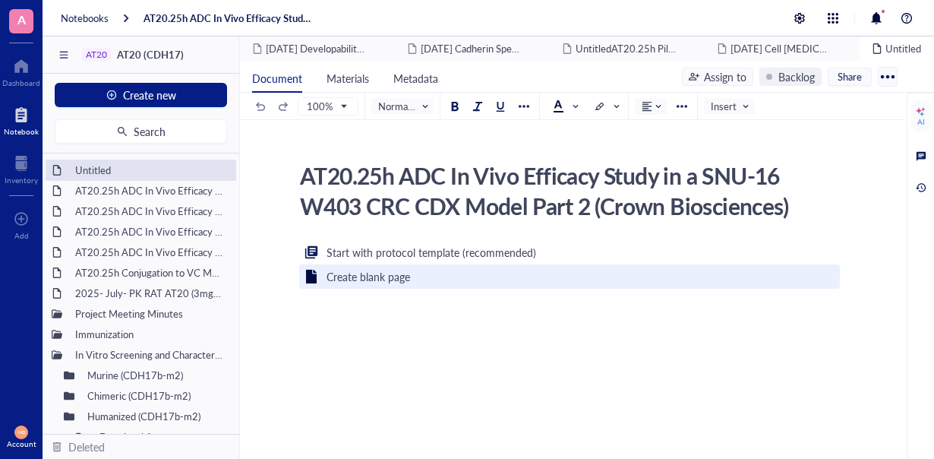
click at [426, 282] on div "Create blank page" at bounding box center [569, 276] width 541 height 24
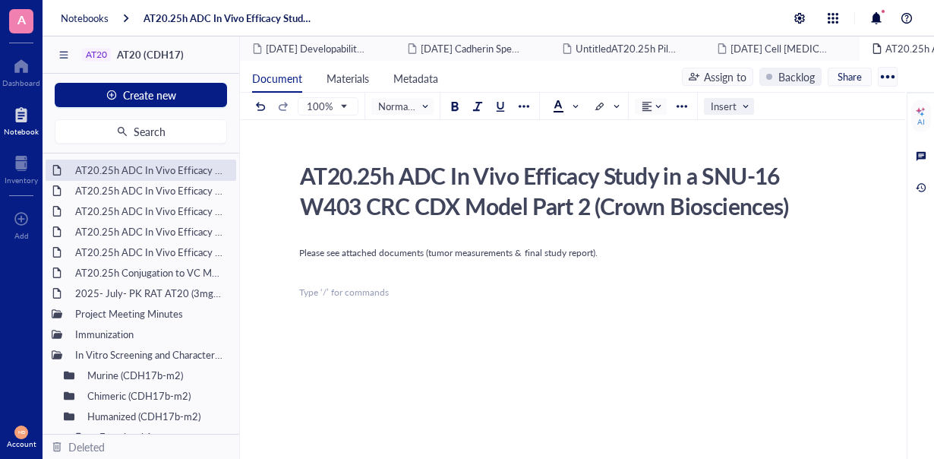
click at [735, 97] on input "search" at bounding box center [725, 106] width 29 height 23
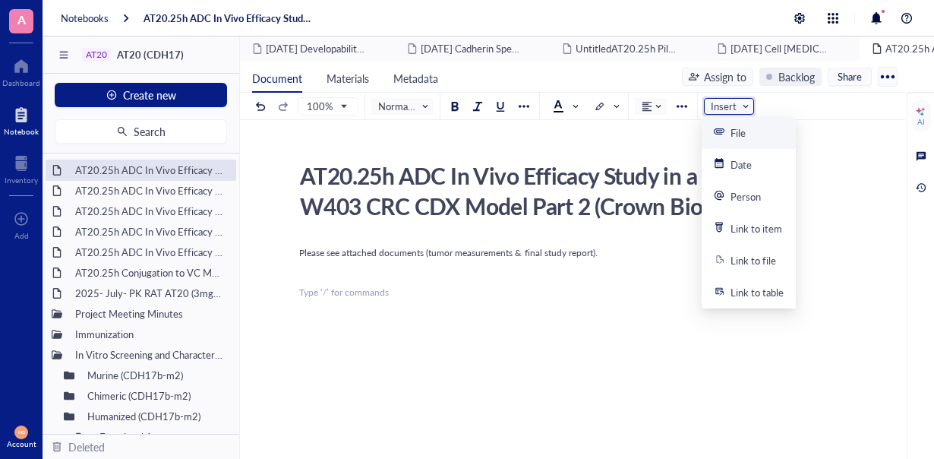
click at [731, 127] on div "File" at bounding box center [738, 133] width 15 height 14
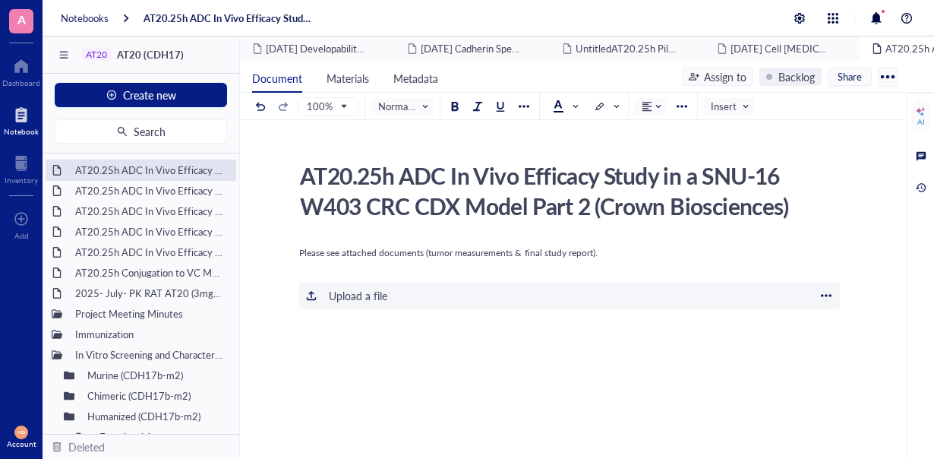
click at [554, 292] on div "﻿ Upload a file" at bounding box center [569, 296] width 541 height 26
click at [352, 289] on div "Copy of E8158-U2506(SW403)-part_2_(7_25_2025)final.xls" at bounding box center [457, 296] width 266 height 14
